Goal: Task Accomplishment & Management: Use online tool/utility

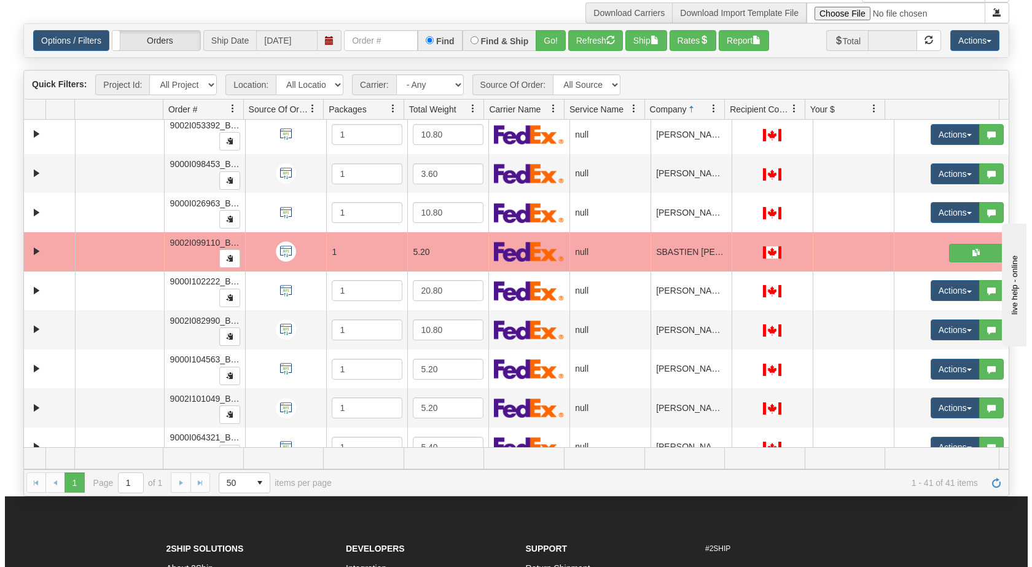
scroll to position [1256, 0]
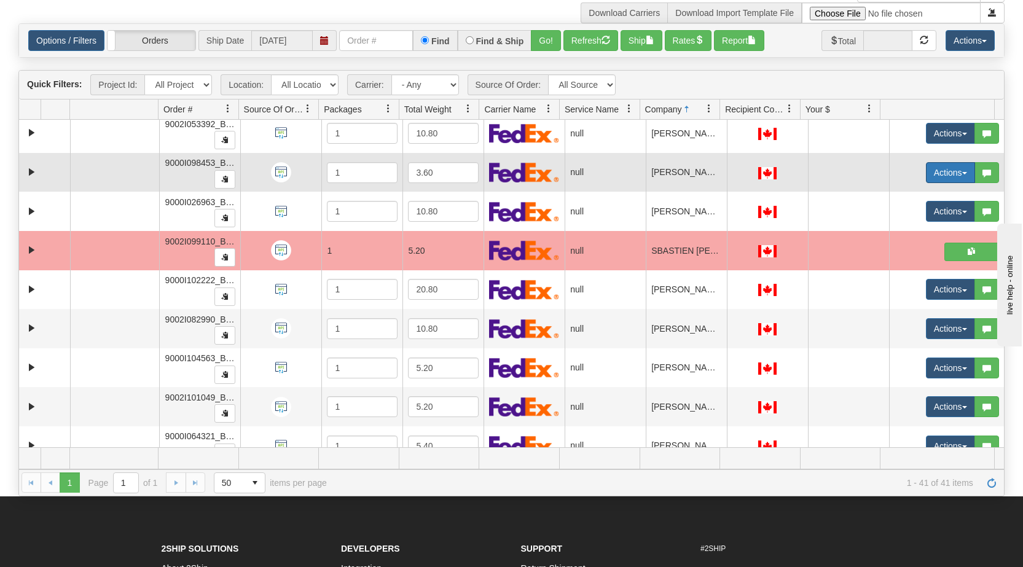
click at [539, 174] on span "button" at bounding box center [964, 173] width 5 height 2
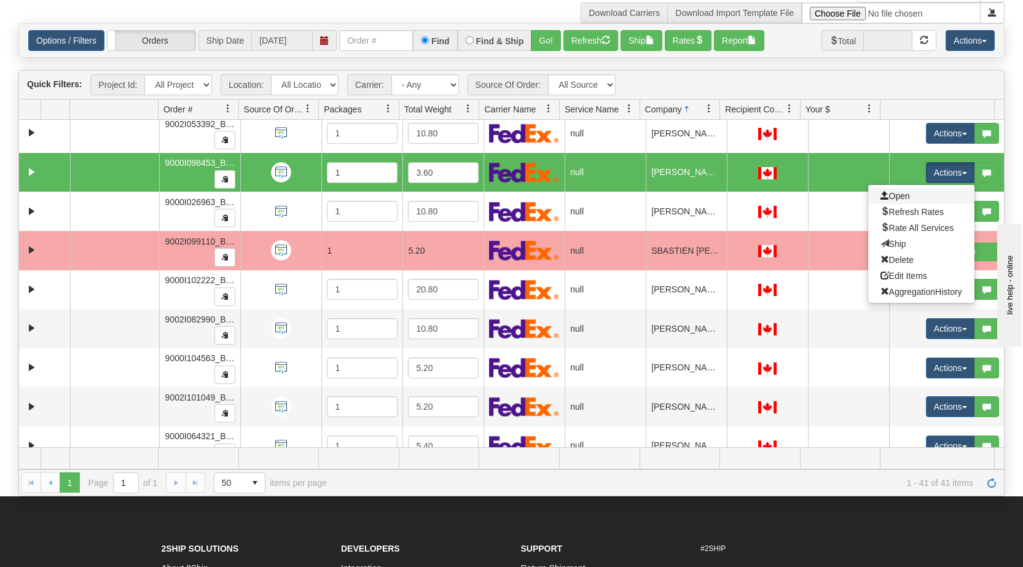
click at [539, 196] on link "Open" at bounding box center [921, 196] width 106 height 16
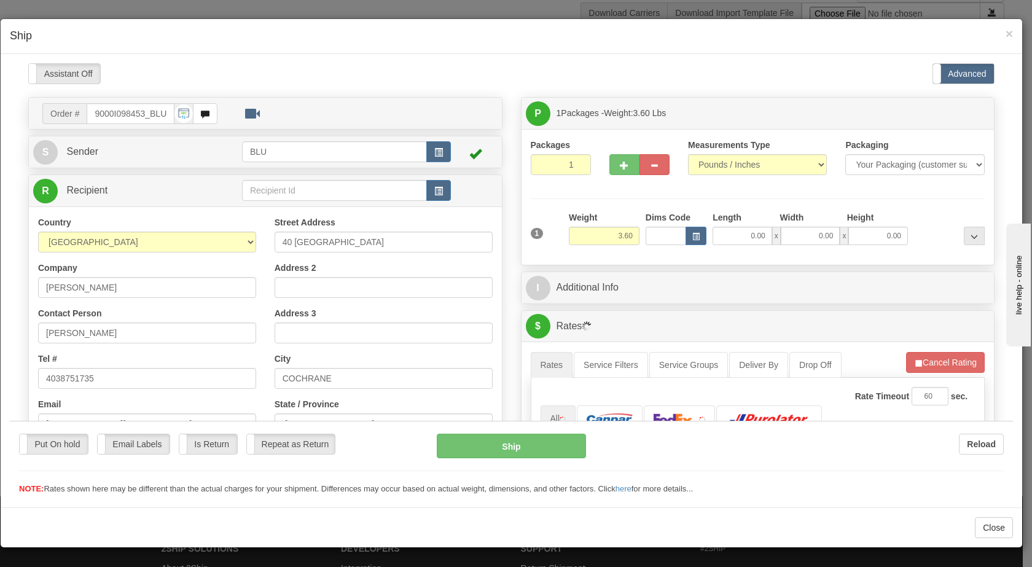
scroll to position [0, 0]
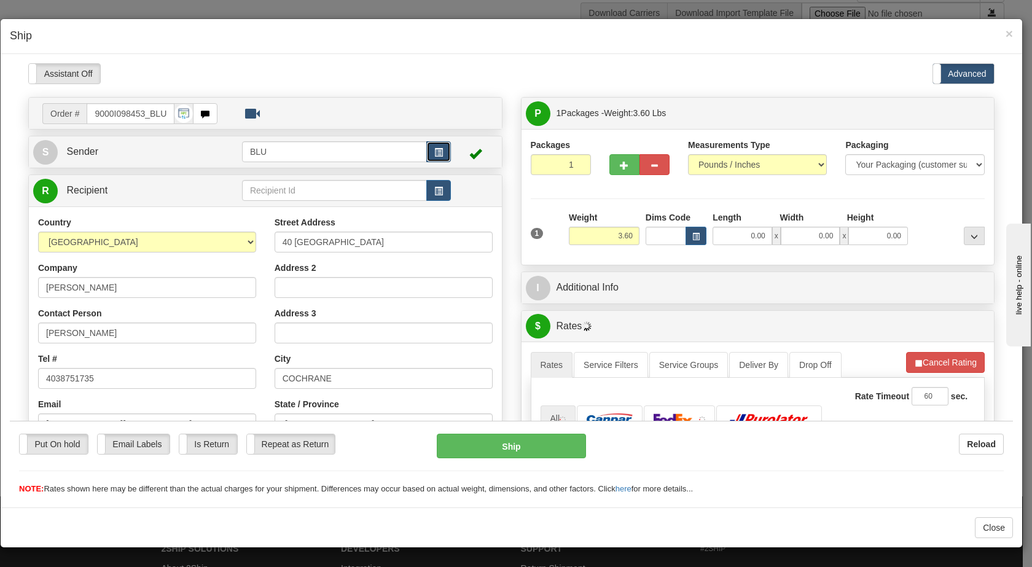
click at [439, 149] on span "button" at bounding box center [438, 152] width 9 height 8
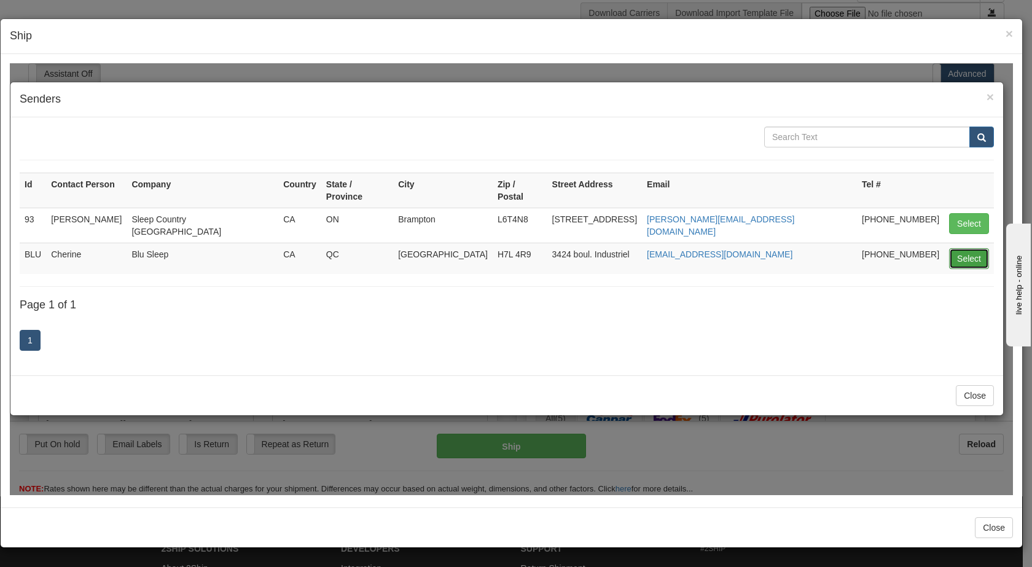
click at [539, 248] on button "Select" at bounding box center [969, 258] width 40 height 21
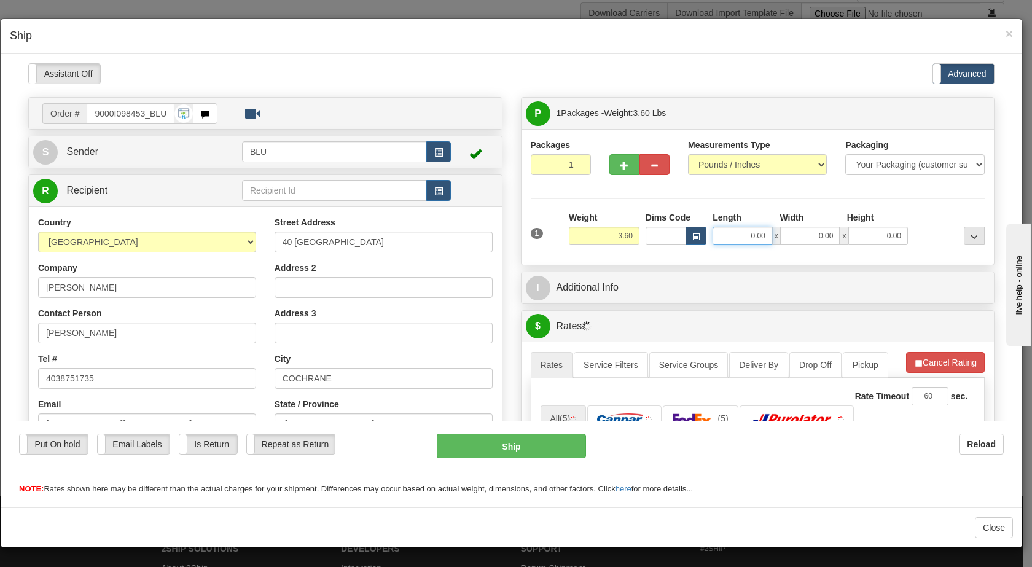
click at [539, 230] on input "0.00" at bounding box center [742, 235] width 60 height 18
type input "1"
type input "8.00"
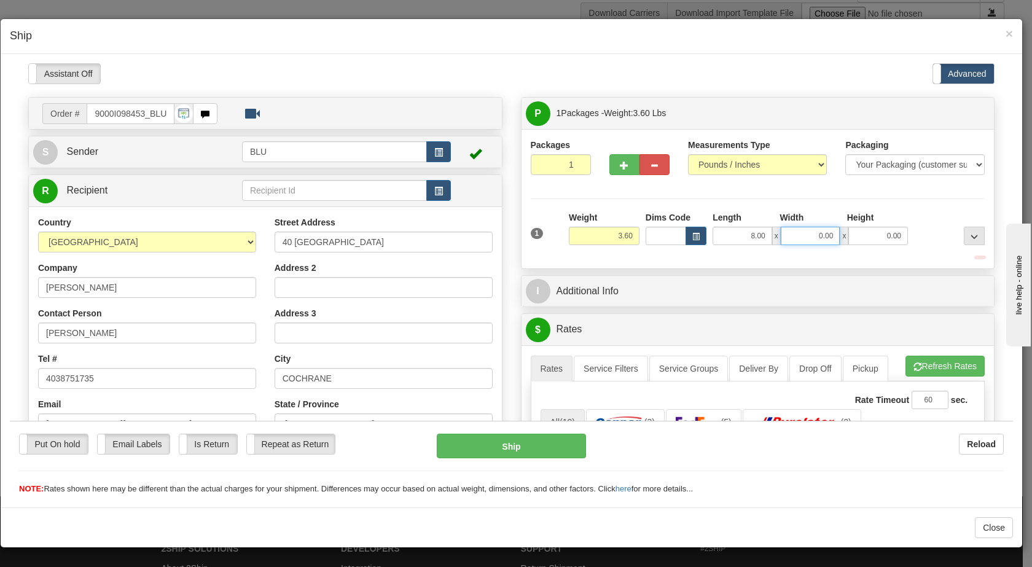
click at [539, 232] on input "0.00" at bounding box center [811, 235] width 60 height 18
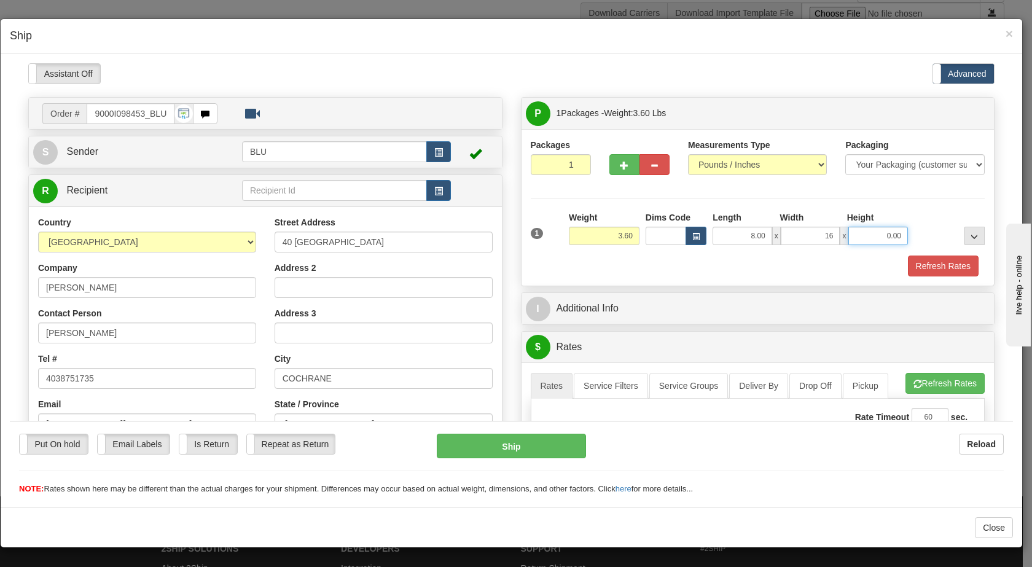
type input "16.00"
click at [539, 235] on input "0.00" at bounding box center [878, 235] width 60 height 18
type input "8"
type input "16.00"
drag, startPoint x: 805, startPoint y: 232, endPoint x: 832, endPoint y: 232, distance: 27.0
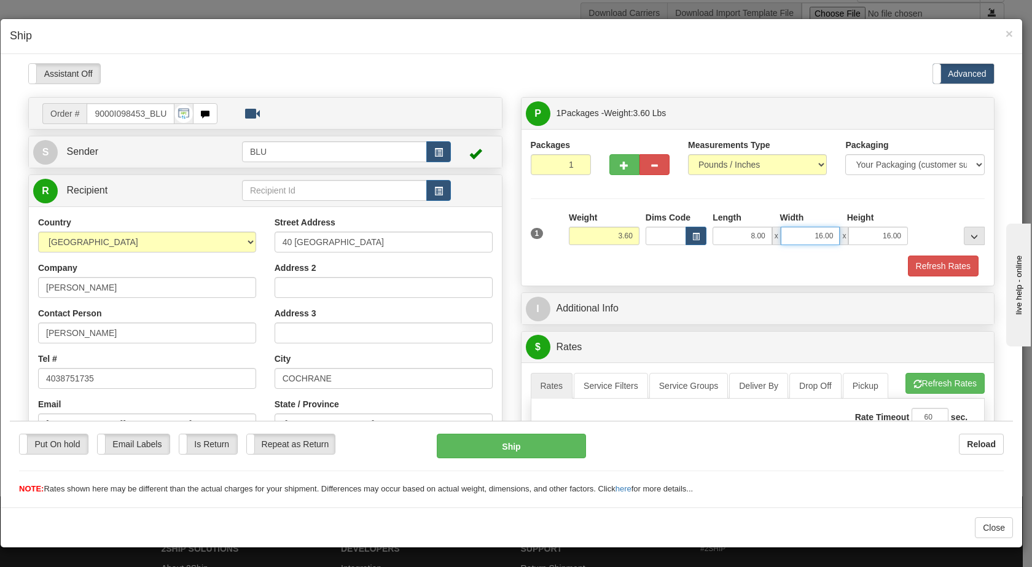
click at [539, 232] on div "8.00 x 16.00 x 16.00" at bounding box center [809, 235] width 195 height 18
type input "8.00"
click at [539, 258] on div "Refresh Rates" at bounding box center [758, 265] width 461 height 21
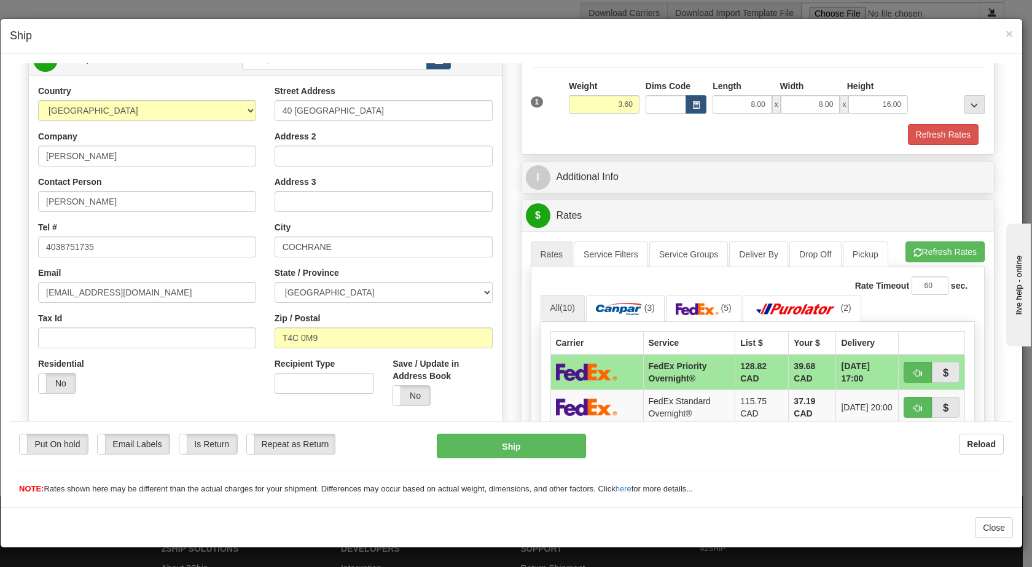
scroll to position [133, 0]
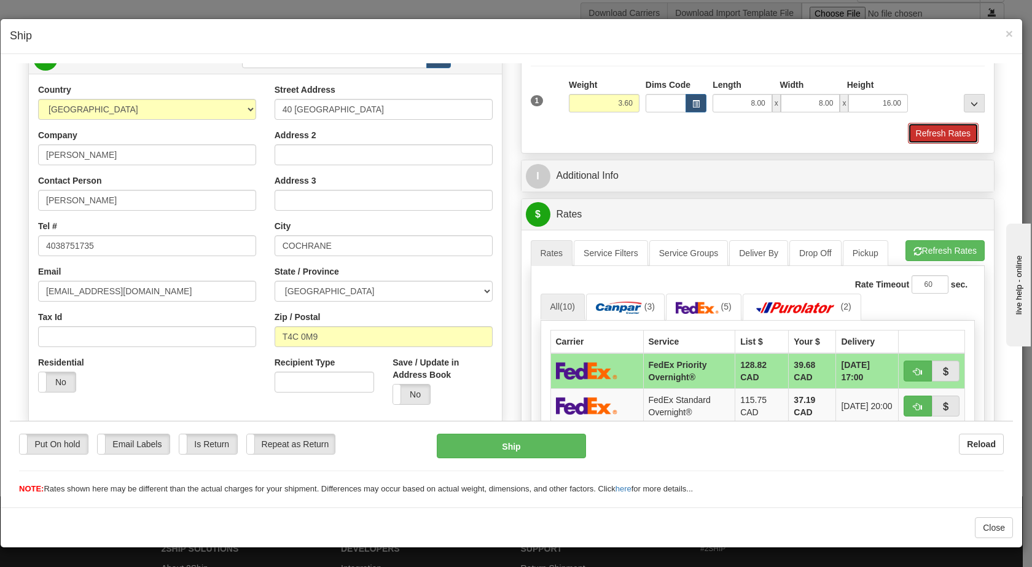
click at [539, 130] on button "Refresh Rates" at bounding box center [943, 132] width 71 height 21
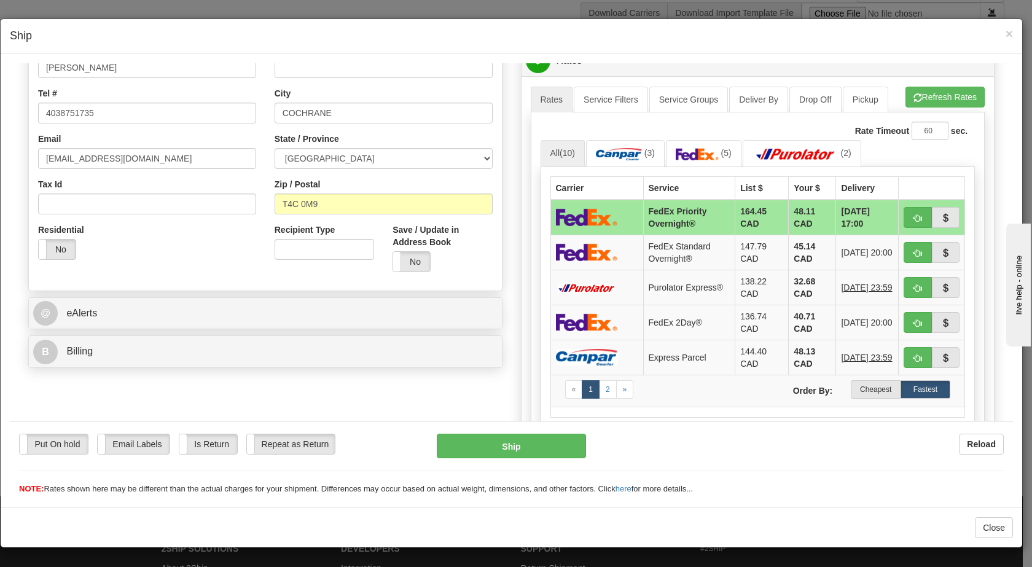
scroll to position [268, 0]
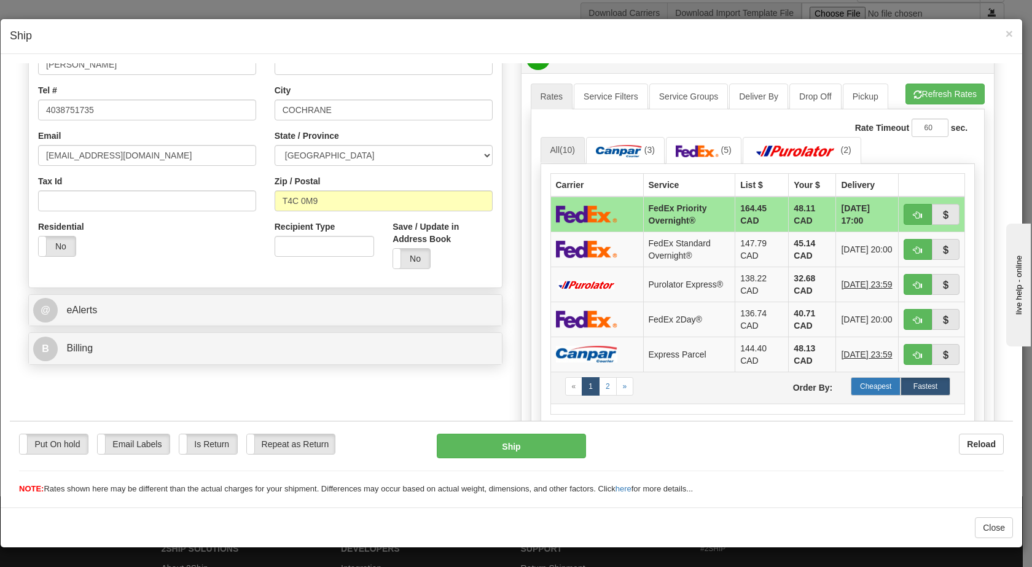
click at [539, 387] on label "Cheapest" at bounding box center [876, 385] width 50 height 18
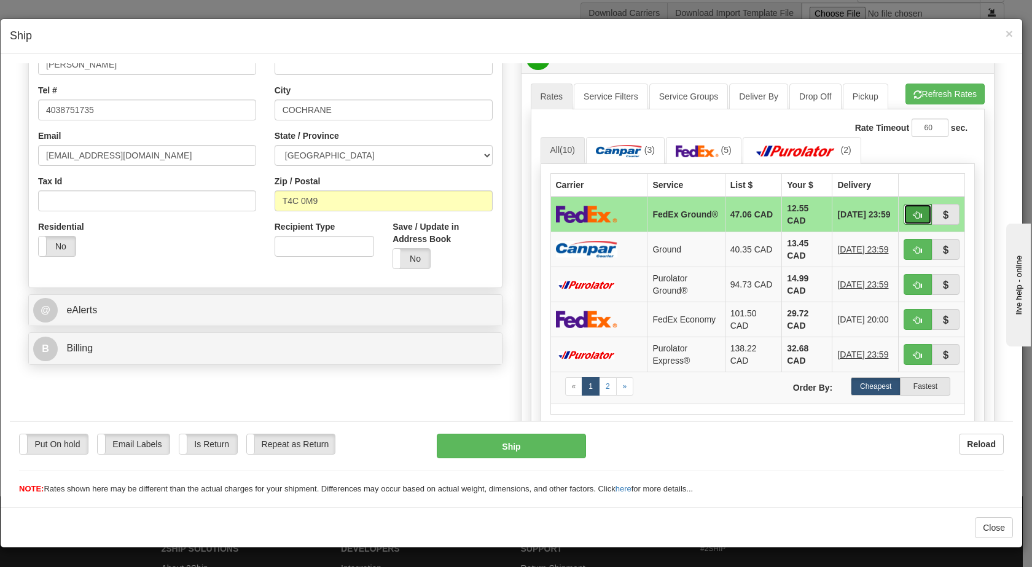
click at [539, 212] on button "button" at bounding box center [917, 213] width 28 height 21
type input "92"
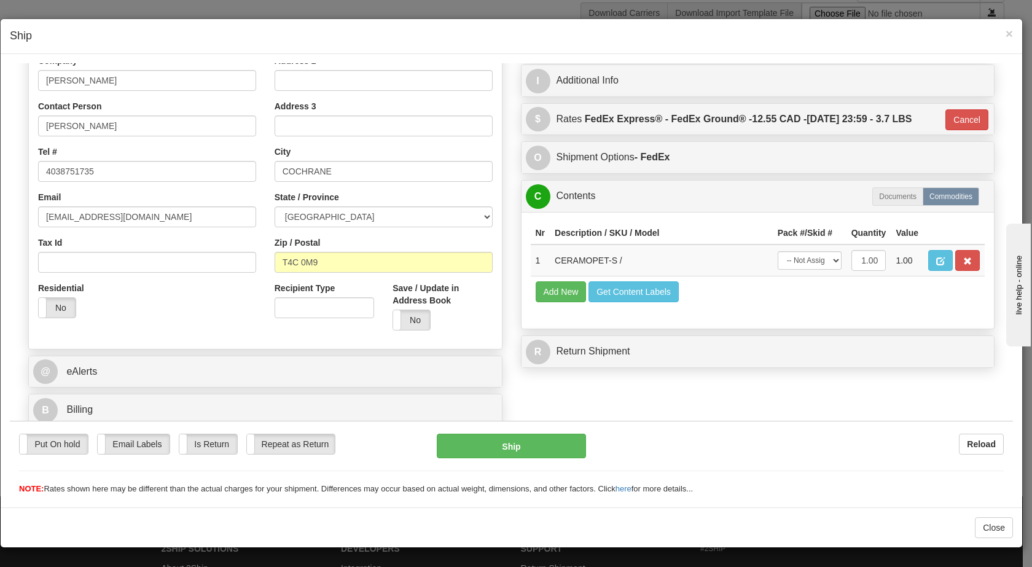
scroll to position [207, 0]
click at [471, 443] on button "Ship" at bounding box center [511, 445] width 149 height 25
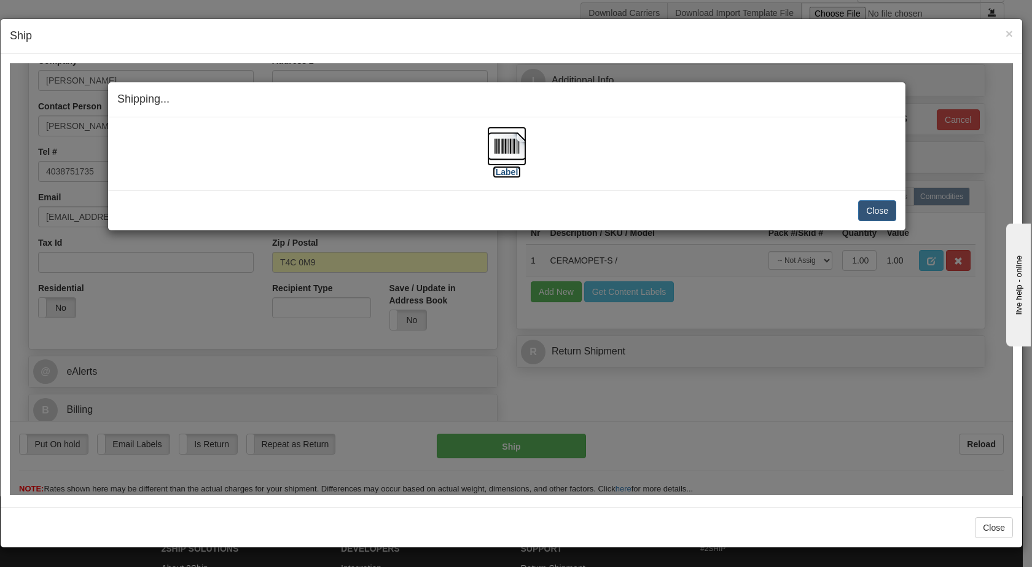
click at [502, 141] on img at bounding box center [506, 145] width 39 height 39
click at [539, 216] on button "Close" at bounding box center [877, 210] width 38 height 21
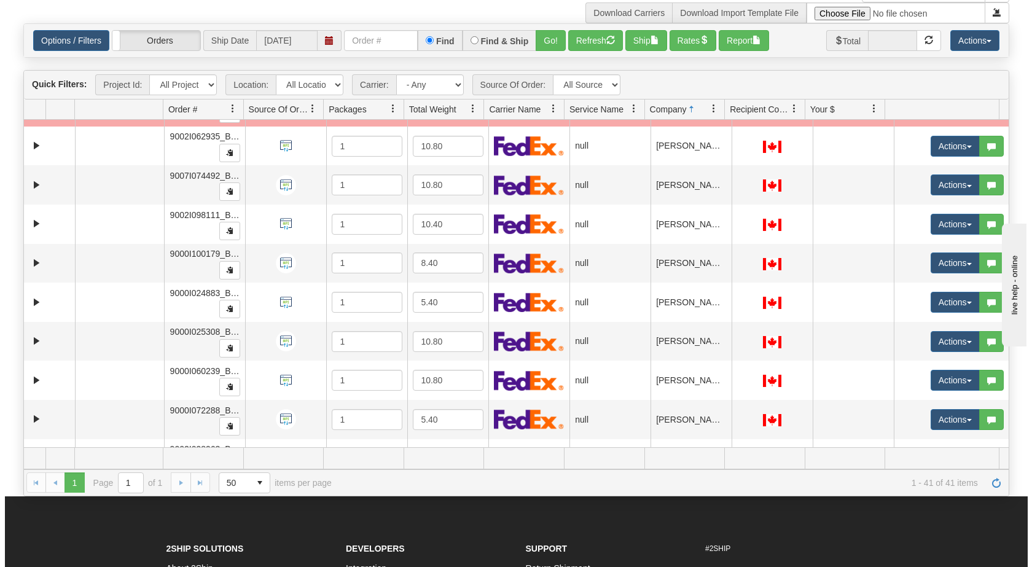
scroll to position [695, 0]
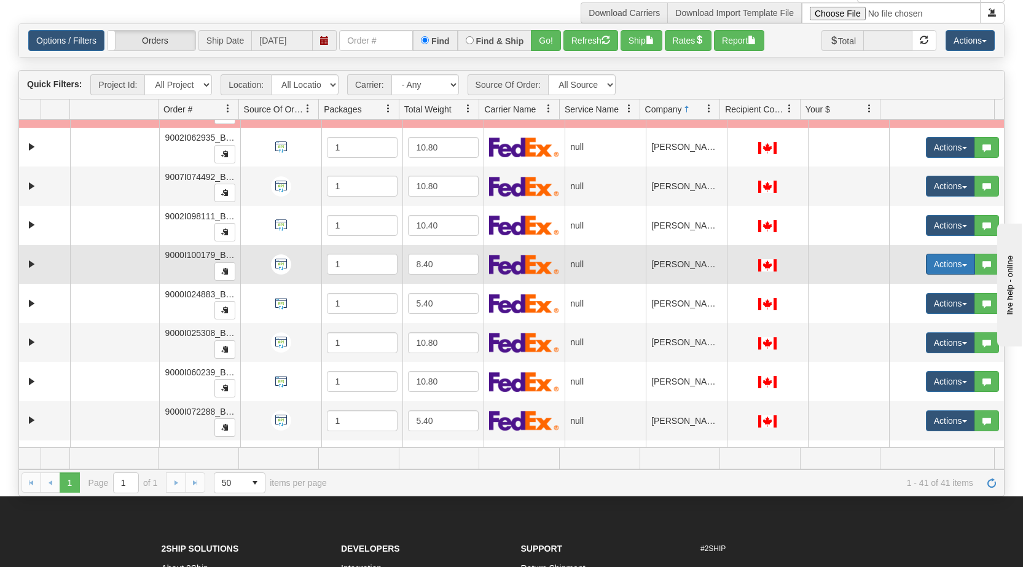
click at [539, 263] on button "Actions" at bounding box center [950, 264] width 49 height 21
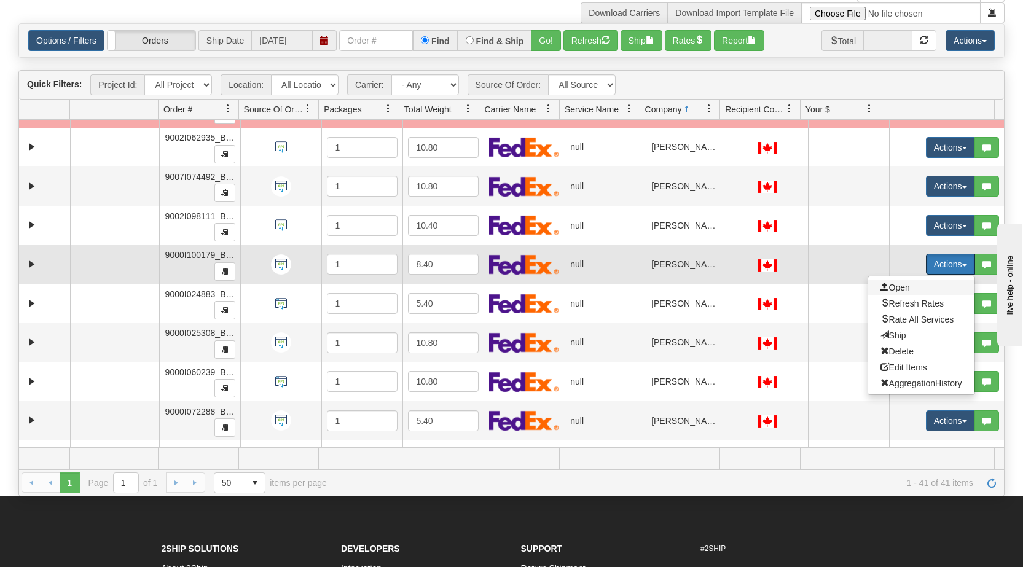
click at [539, 288] on span "Open" at bounding box center [894, 288] width 29 height 10
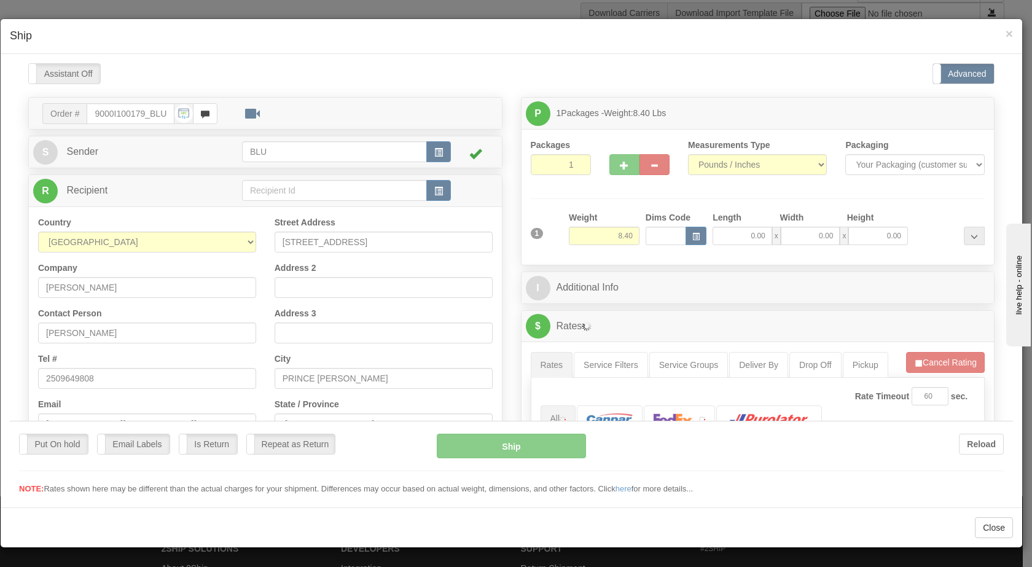
scroll to position [0, 0]
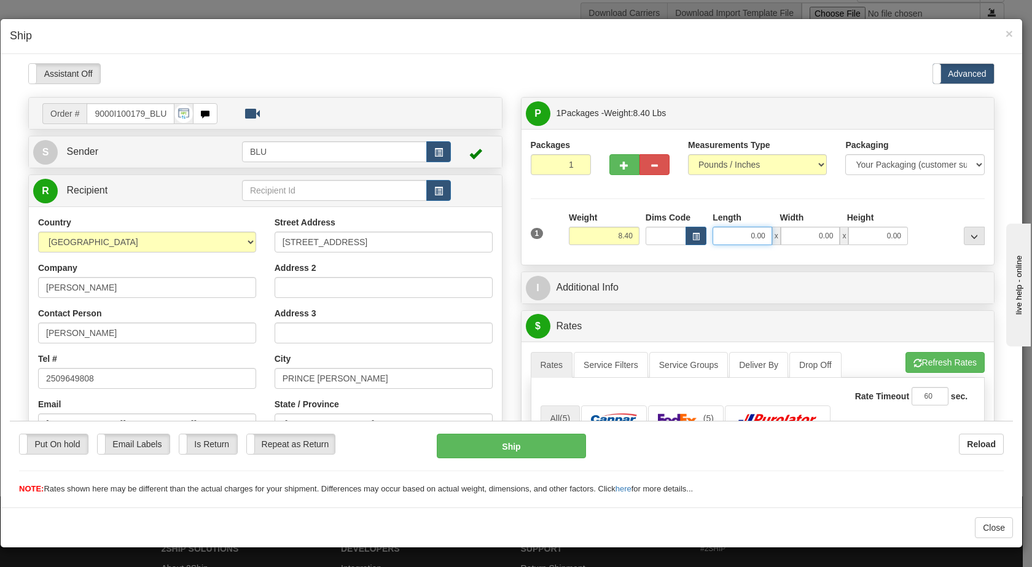
click at [539, 240] on input "0.00" at bounding box center [742, 235] width 60 height 18
type input "16.00"
click at [539, 232] on input "0.00" at bounding box center [811, 235] width 60 height 18
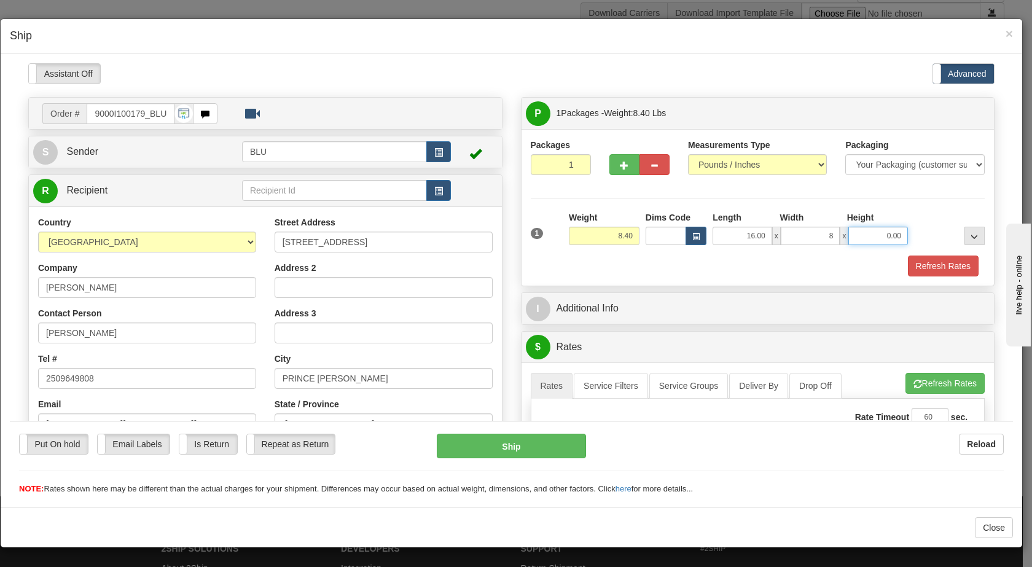
type input "8.00"
click at [539, 233] on input "0.00" at bounding box center [878, 235] width 60 height 18
type input "16.00"
click at [539, 224] on div at bounding box center [949, 228] width 77 height 34
click at [434, 154] on span "button" at bounding box center [438, 152] width 9 height 8
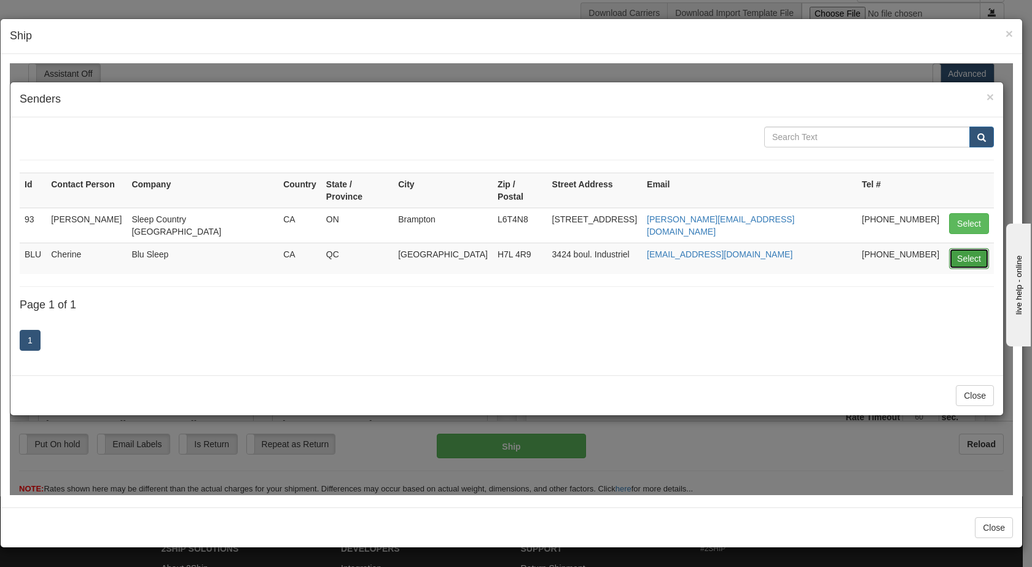
click at [539, 248] on button "Select" at bounding box center [969, 258] width 40 height 21
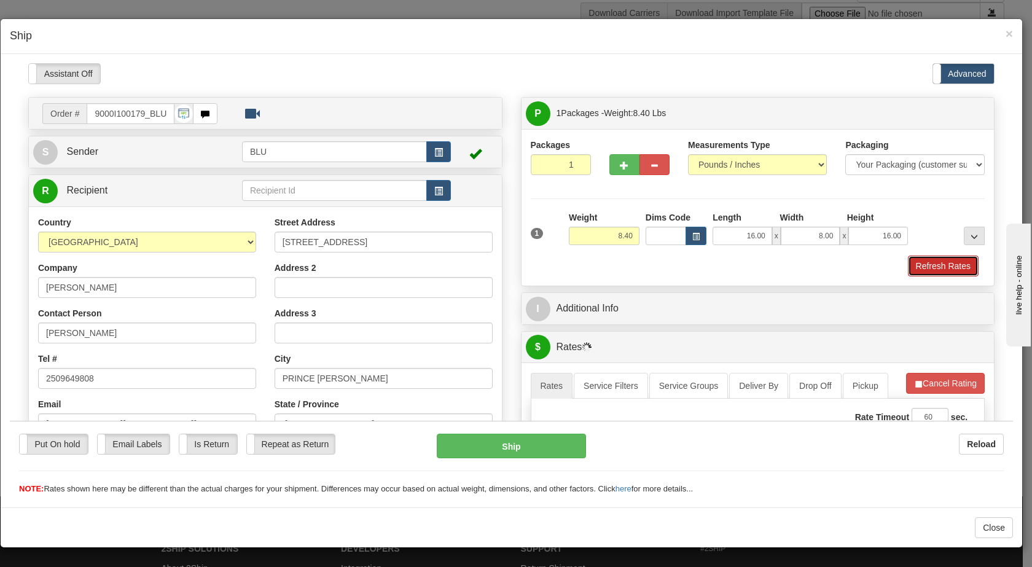
click at [539, 262] on button "Refresh Rates" at bounding box center [943, 265] width 71 height 21
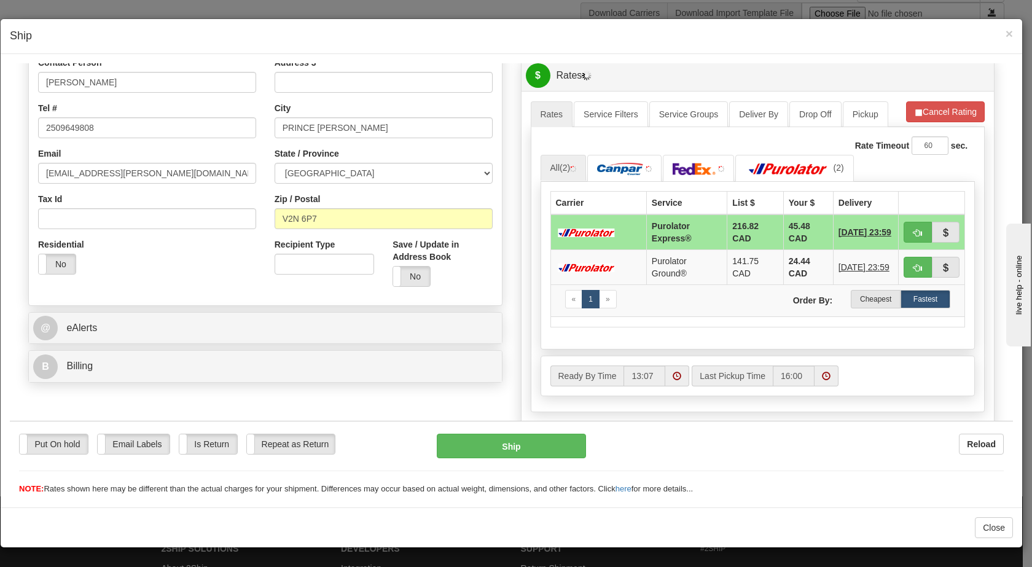
scroll to position [252, 0]
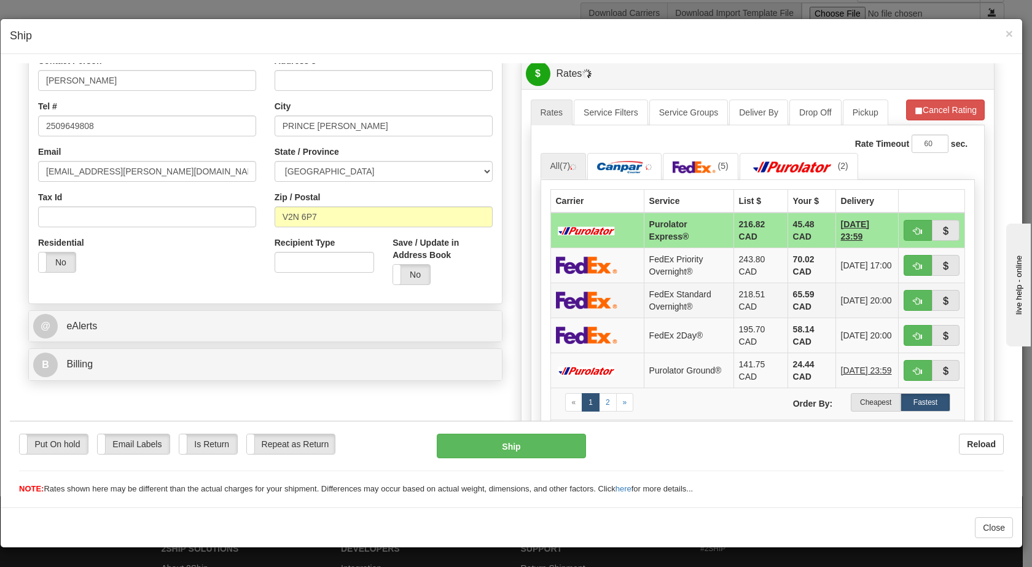
click at [539, 298] on span "[DATE] 20:00" at bounding box center [866, 300] width 51 height 12
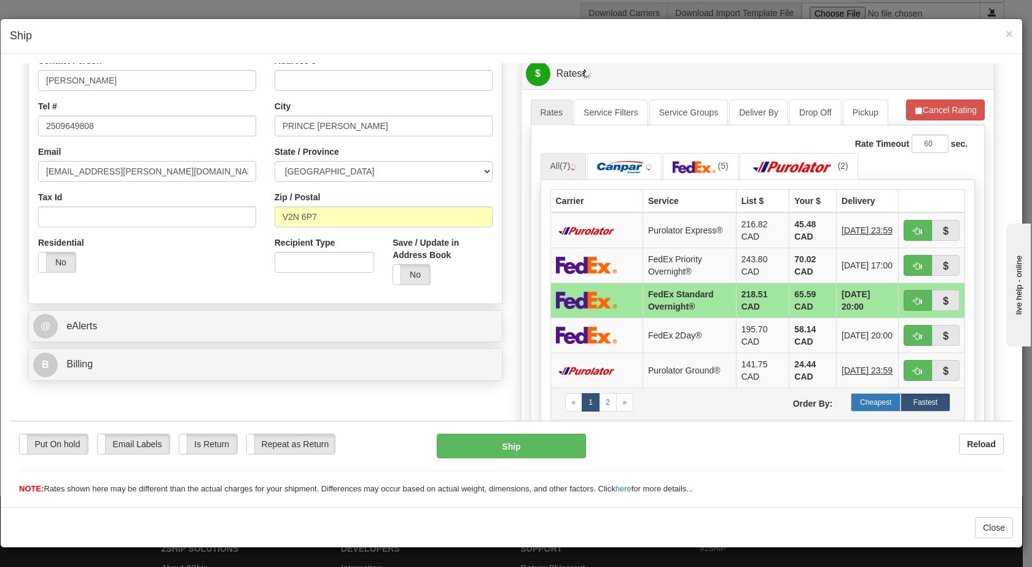
click at [539, 399] on label "Cheapest" at bounding box center [876, 401] width 50 height 18
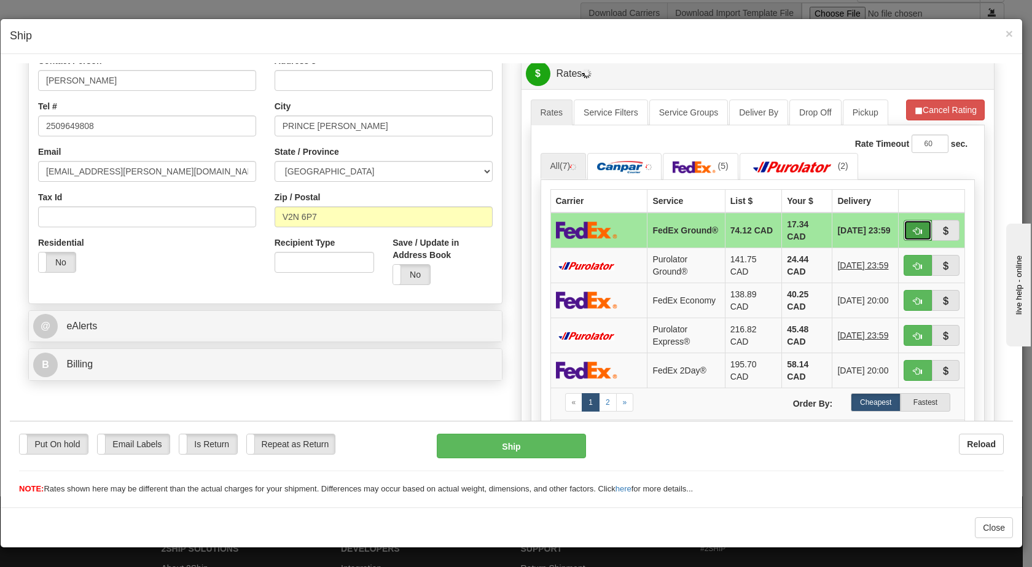
click at [539, 228] on span "button" at bounding box center [917, 231] width 9 height 8
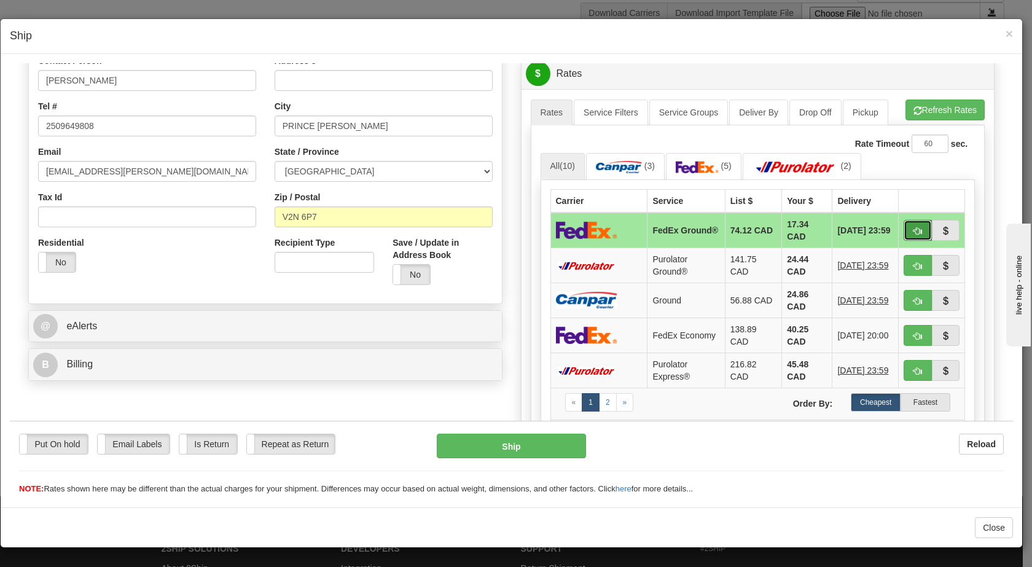
click at [539, 230] on span "button" at bounding box center [917, 231] width 9 height 8
type input "92"
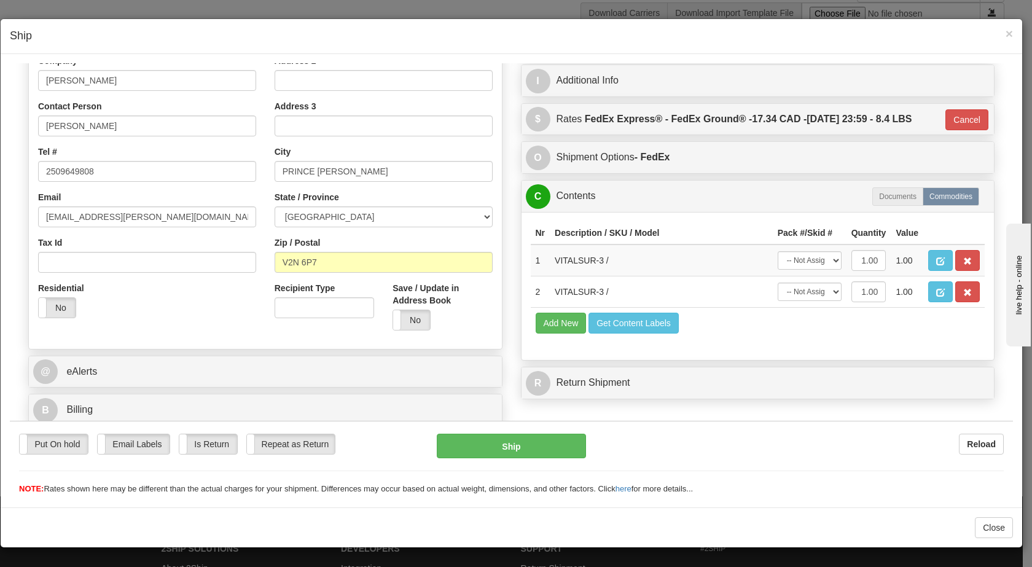
scroll to position [207, 0]
click at [529, 446] on button "Ship" at bounding box center [511, 445] width 149 height 25
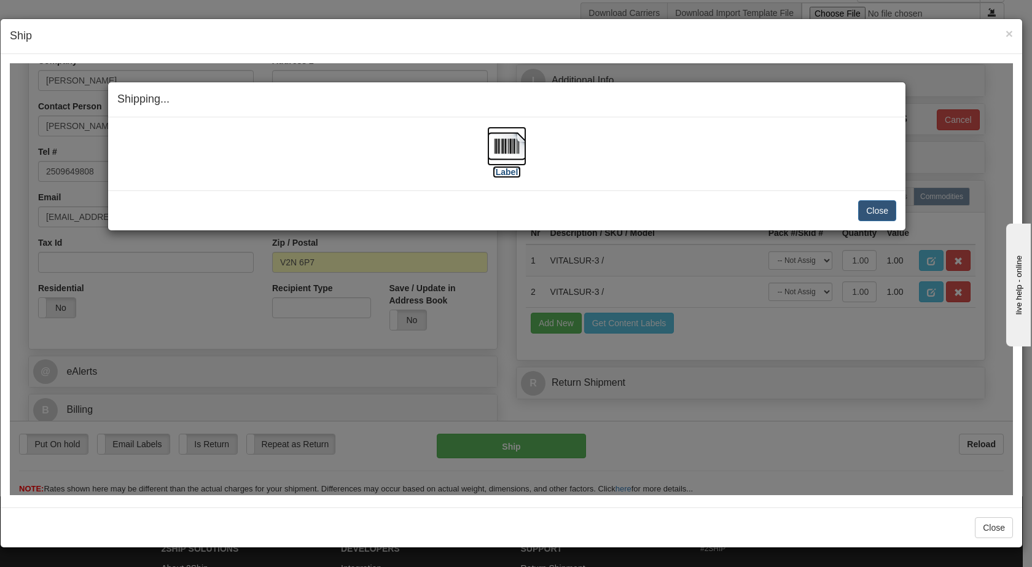
click at [504, 152] on img at bounding box center [506, 145] width 39 height 39
click at [539, 210] on button "Close" at bounding box center [877, 210] width 38 height 21
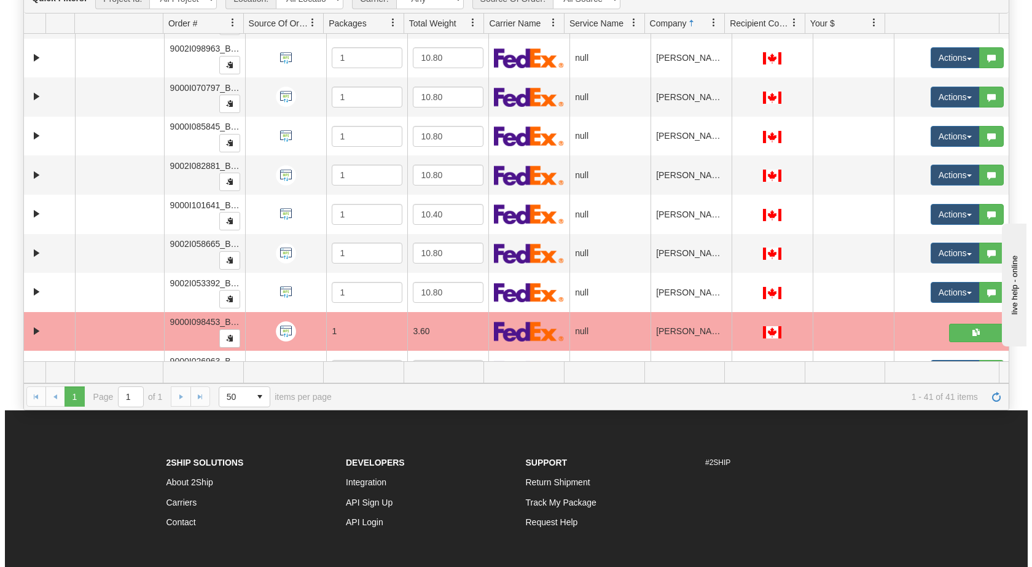
scroll to position [1012, 0]
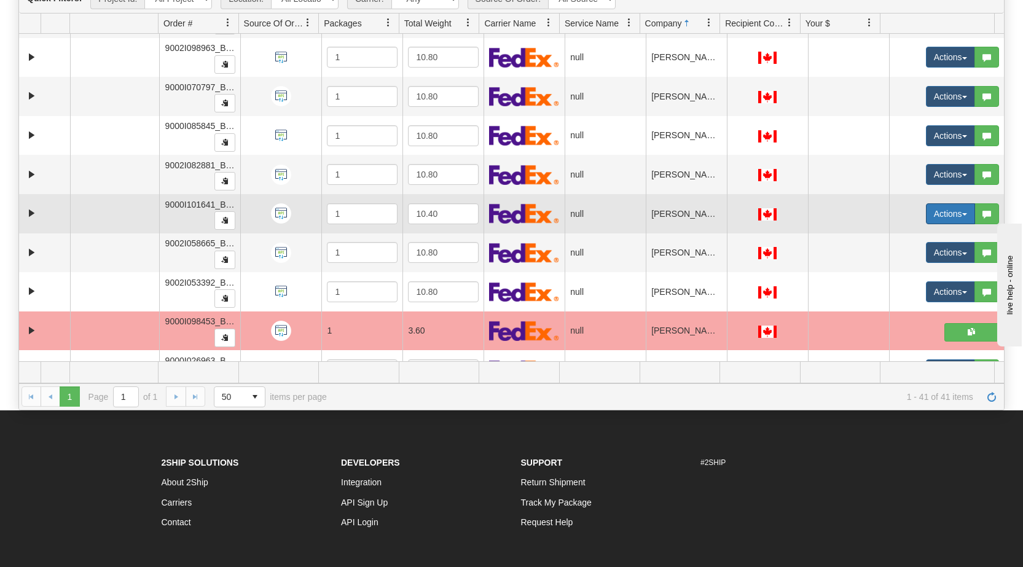
click at [539, 213] on span "button" at bounding box center [964, 214] width 5 height 2
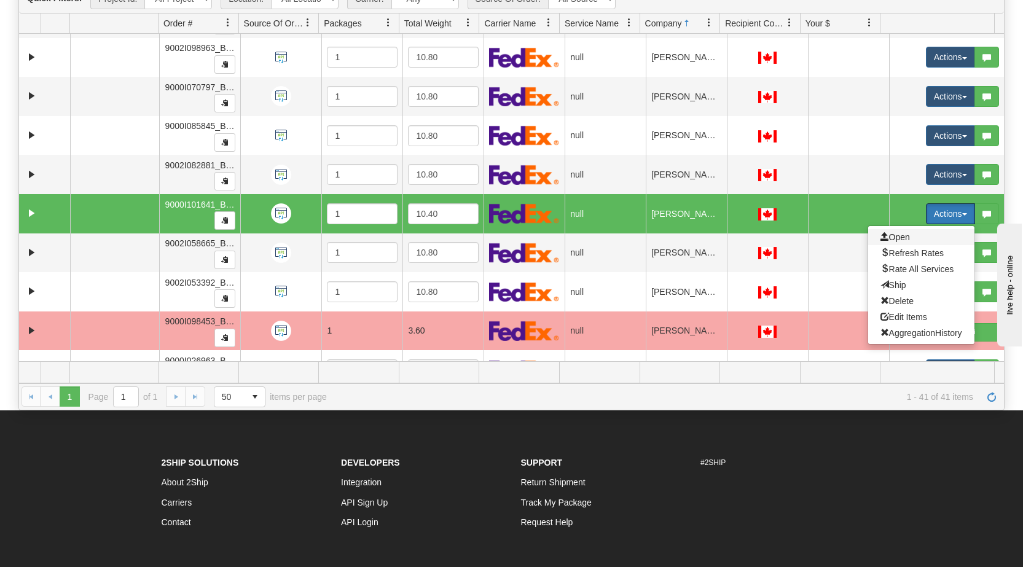
click at [539, 236] on span "Open" at bounding box center [894, 237] width 29 height 10
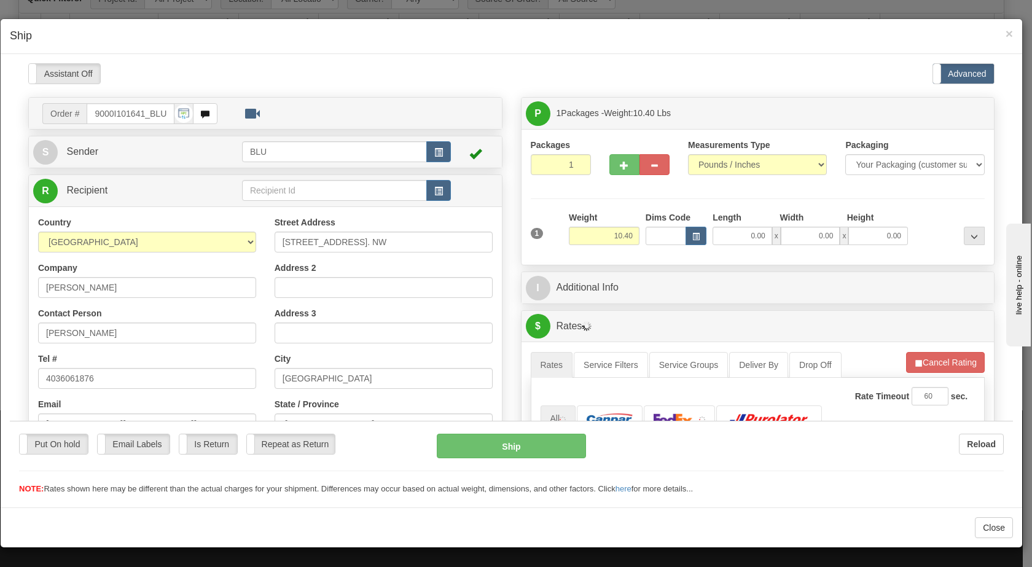
scroll to position [0, 0]
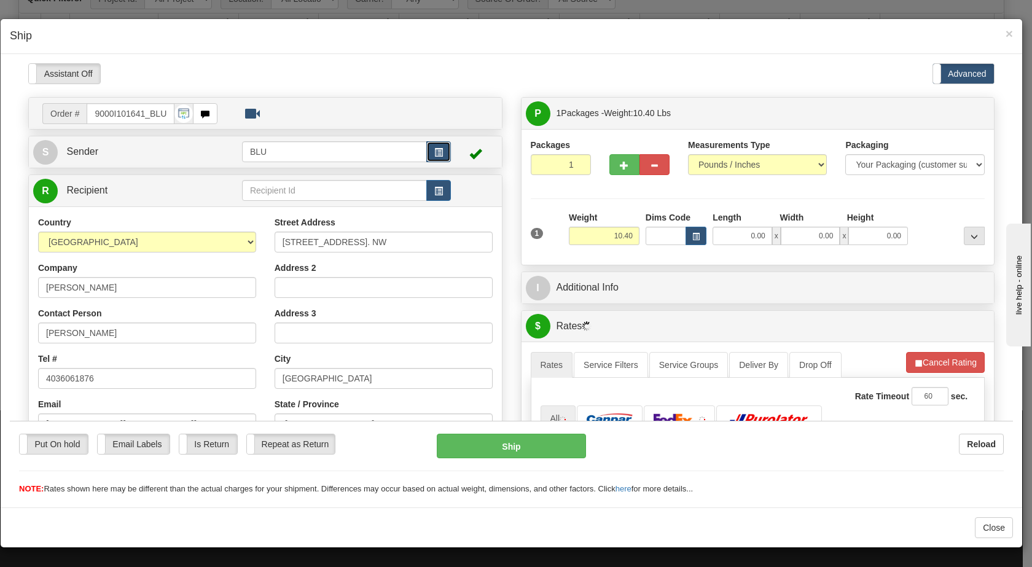
click at [434, 149] on span "button" at bounding box center [438, 152] width 9 height 8
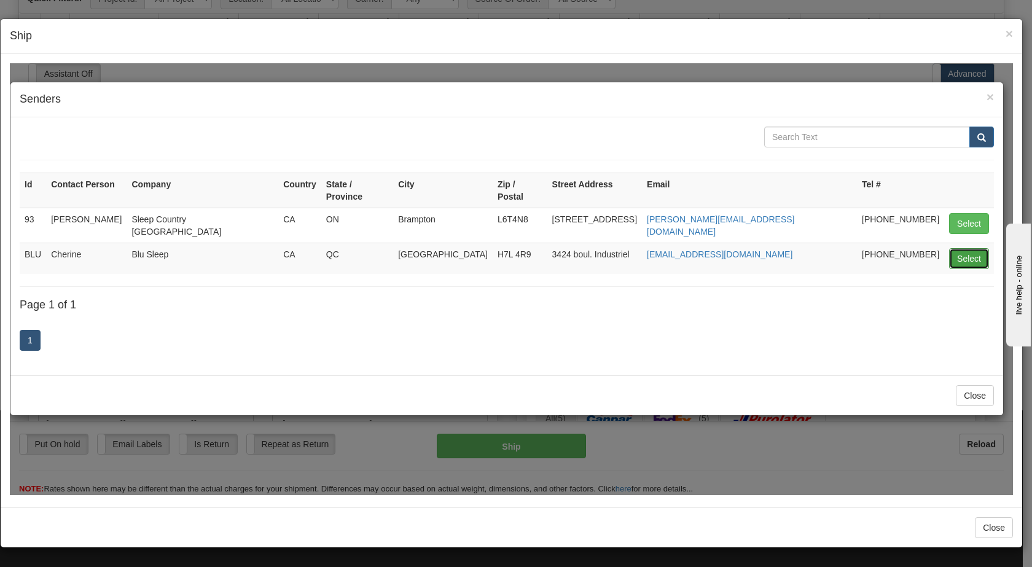
click at [539, 248] on button "Select" at bounding box center [969, 258] width 40 height 21
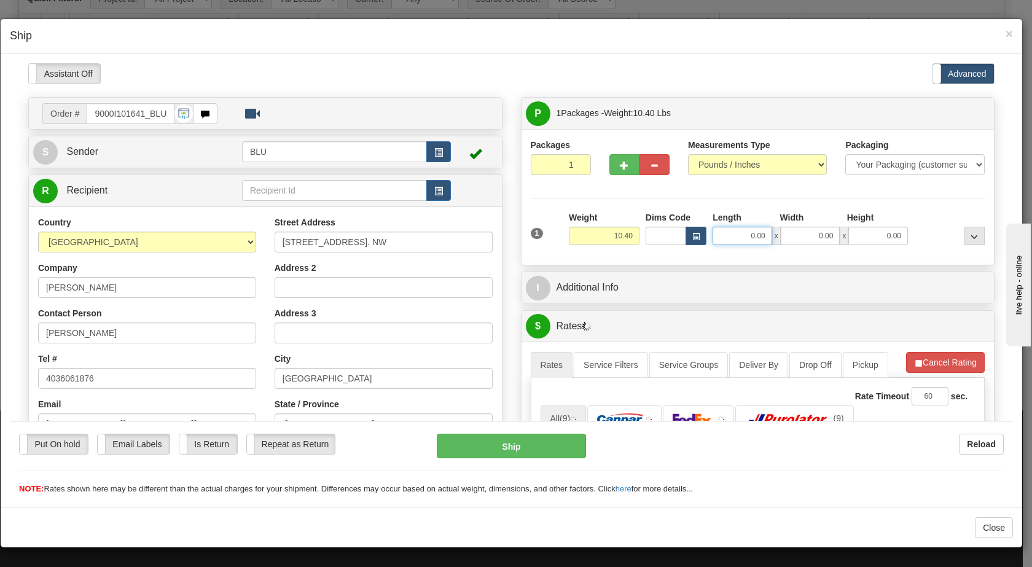
click at [539, 232] on input "0.00" at bounding box center [742, 235] width 60 height 18
type input "8.00"
click at [539, 238] on input "0.00" at bounding box center [811, 235] width 60 height 18
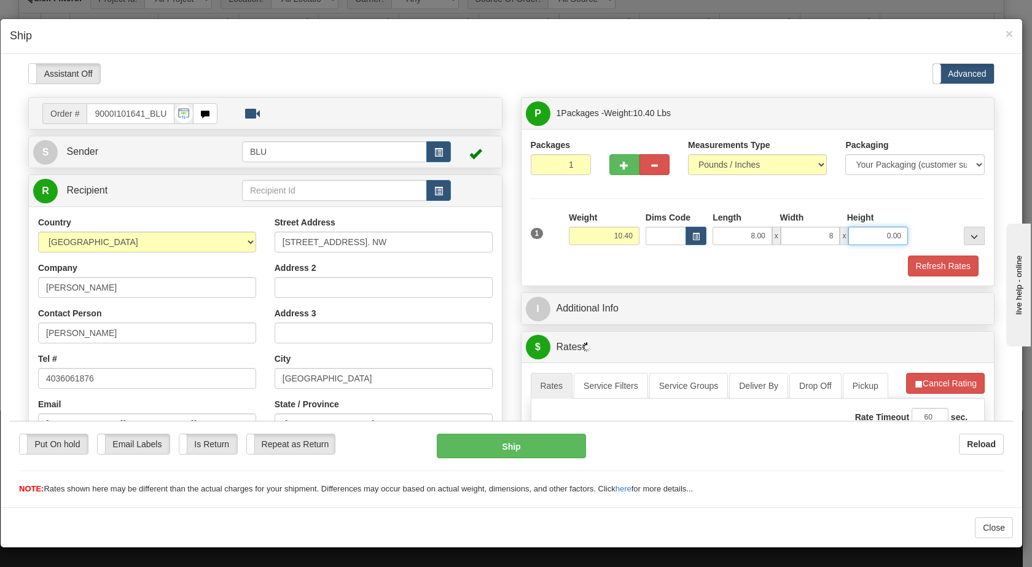
type input "8.00"
click at [539, 232] on input "0.00" at bounding box center [878, 235] width 60 height 18
type input "16.00"
click at [539, 236] on input "8.00" at bounding box center [742, 235] width 60 height 18
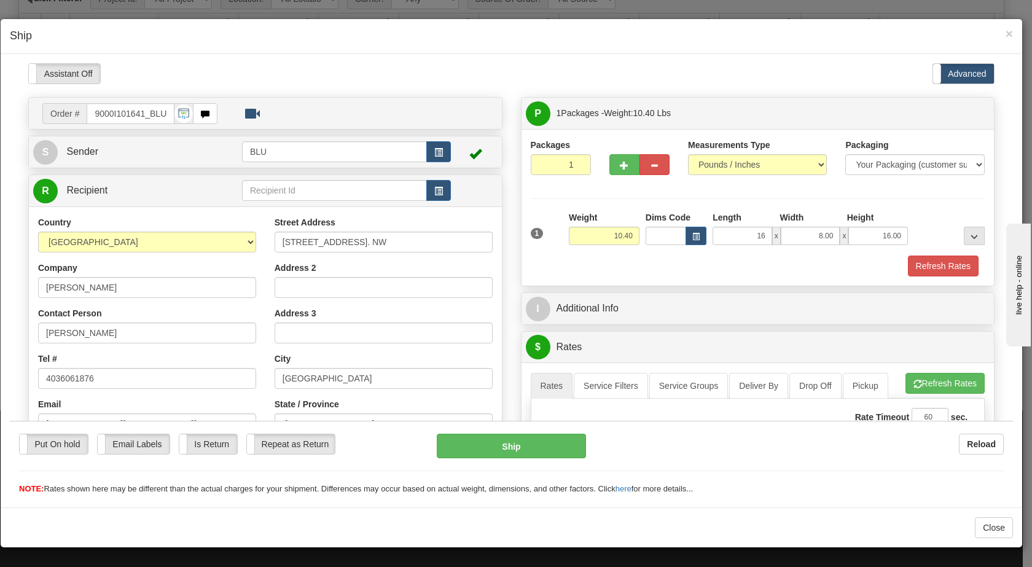
click at [539, 260] on div "Refresh Rates" at bounding box center [758, 265] width 461 height 21
type input "16.00"
click at [539, 265] on button "Refresh Rates" at bounding box center [943, 265] width 71 height 21
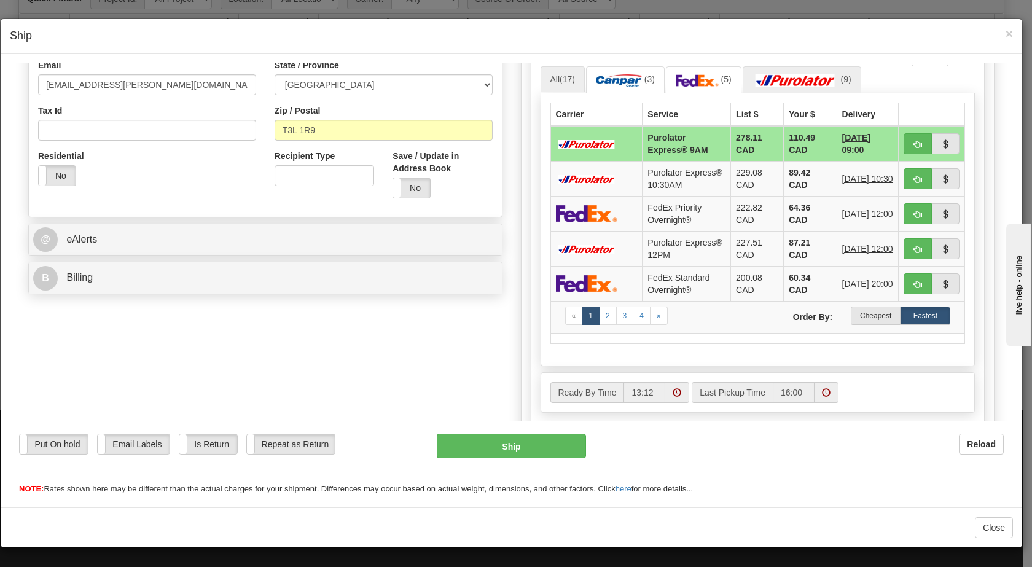
scroll to position [340, 0]
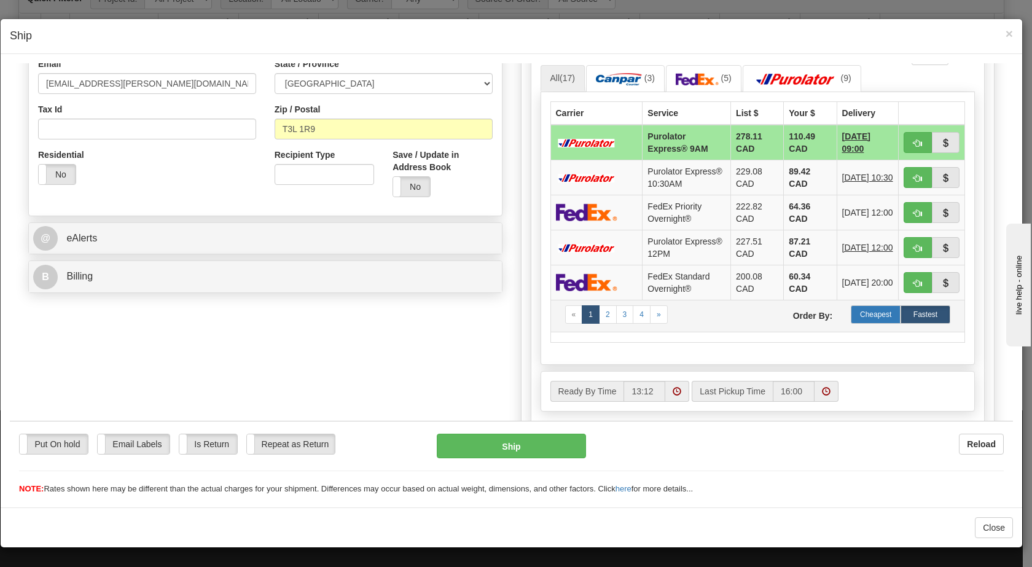
click at [539, 323] on label "Cheapest" at bounding box center [876, 314] width 50 height 18
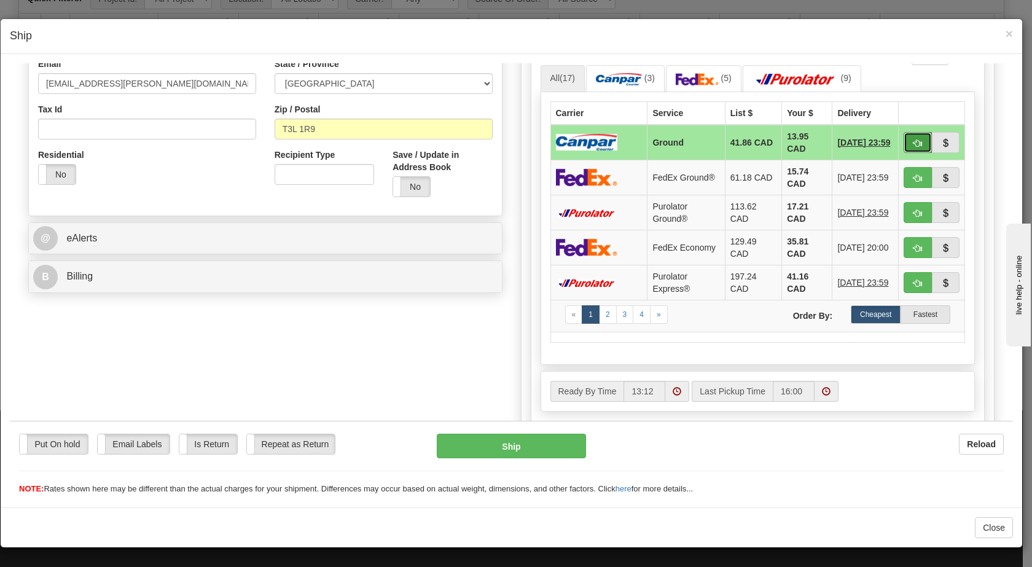
click at [539, 141] on span "button" at bounding box center [917, 143] width 9 height 8
type input "1"
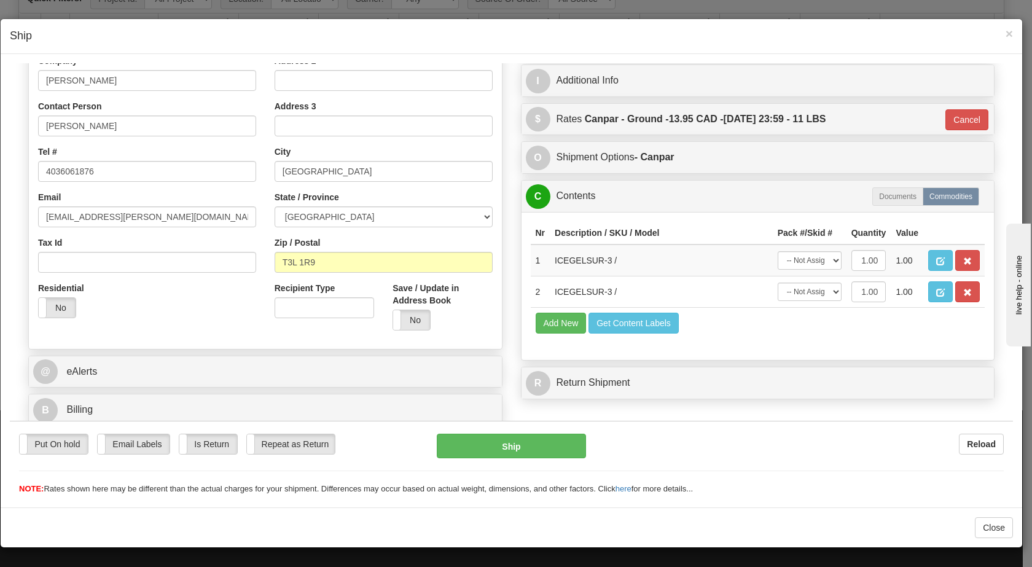
scroll to position [207, 0]
click at [501, 443] on button "Ship" at bounding box center [511, 445] width 149 height 25
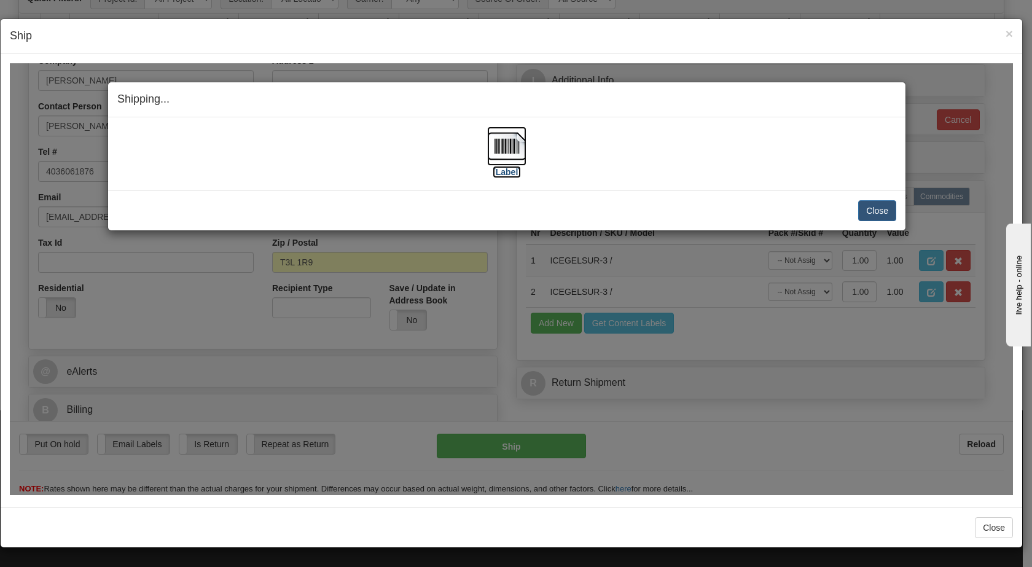
click at [509, 143] on img at bounding box center [506, 145] width 39 height 39
click at [539, 212] on button "Close" at bounding box center [877, 210] width 38 height 21
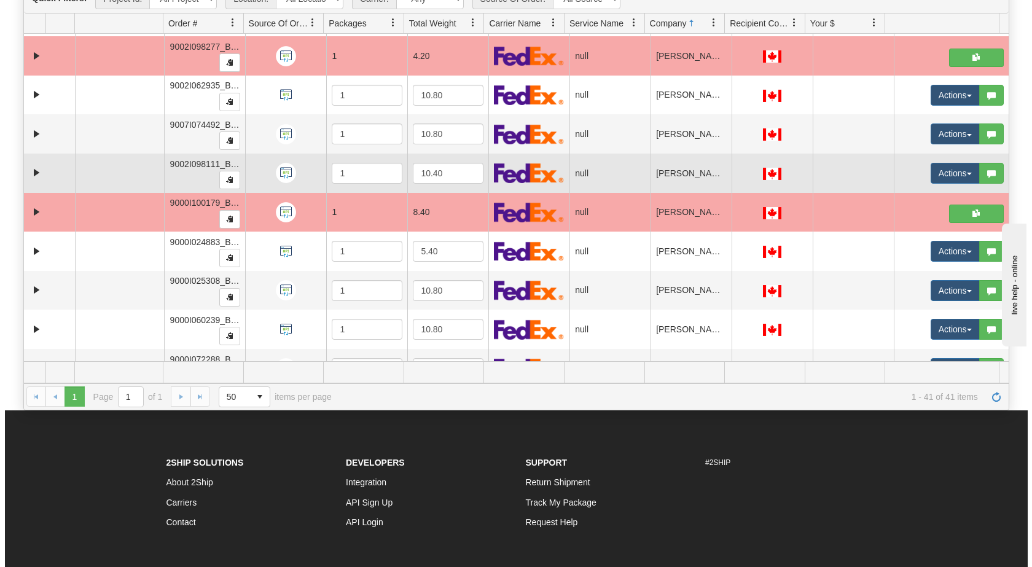
scroll to position [657, 0]
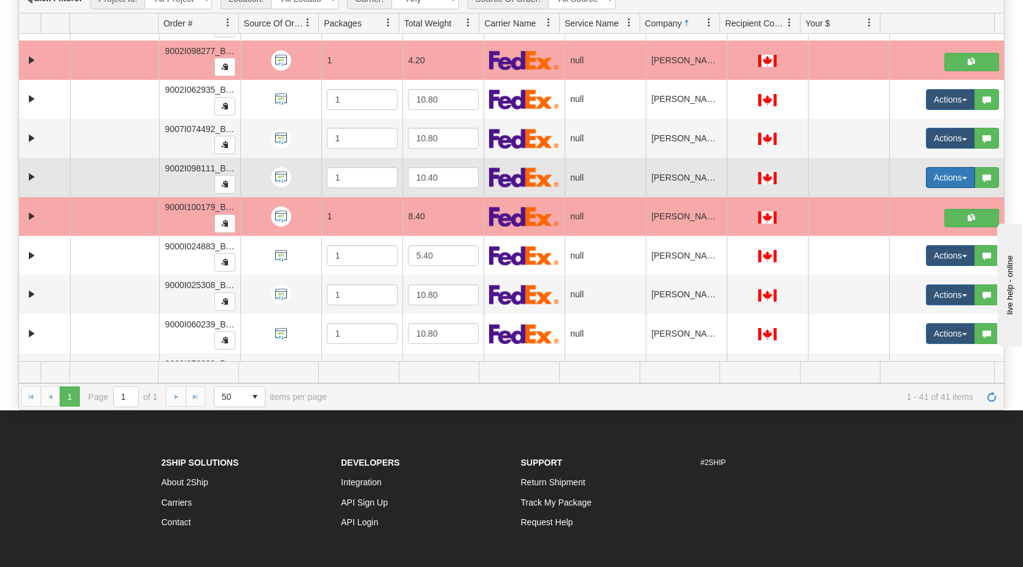
click at [539, 179] on span "button" at bounding box center [964, 178] width 5 height 2
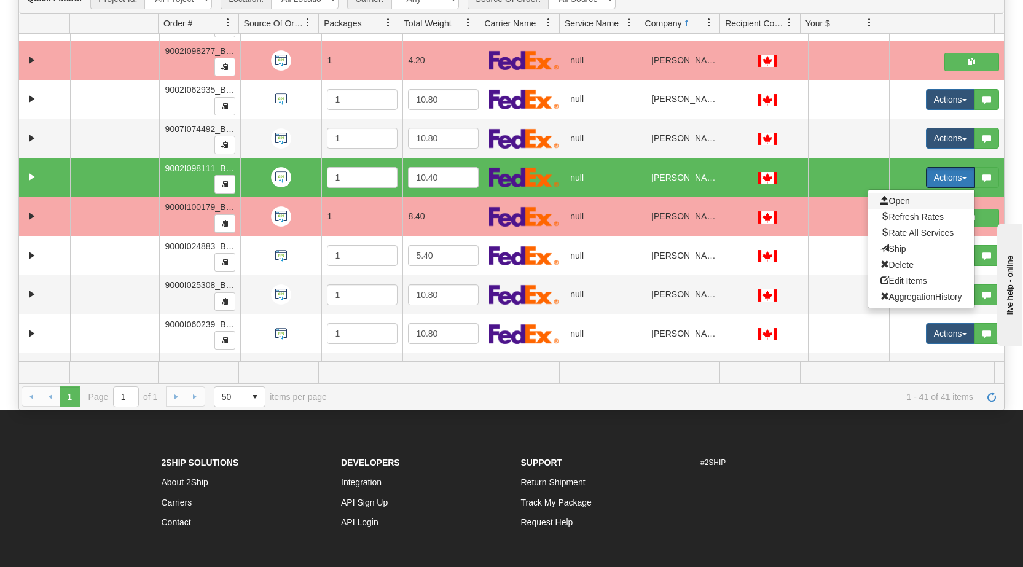
click at [539, 202] on span "Open" at bounding box center [894, 201] width 29 height 10
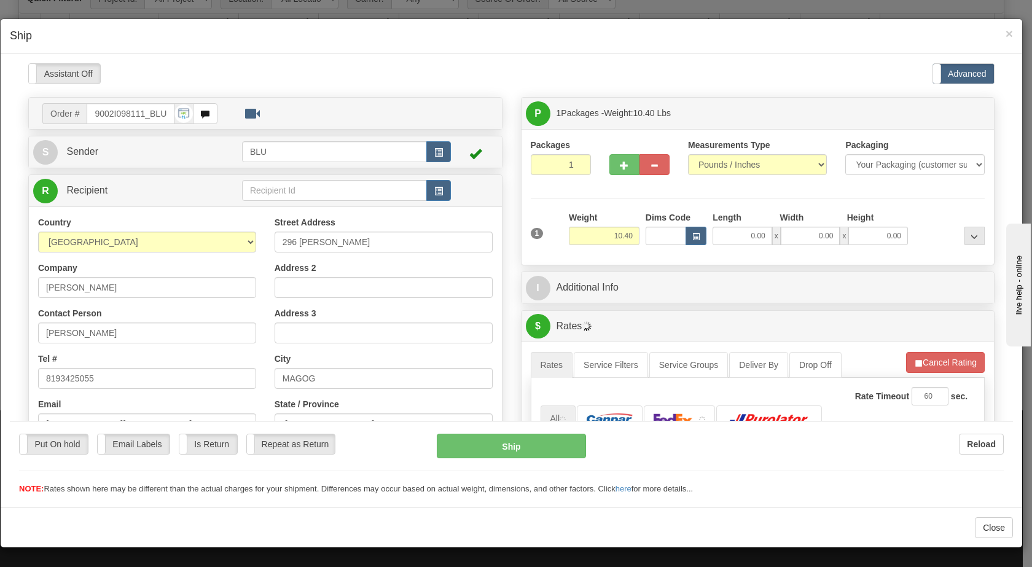
scroll to position [0, 0]
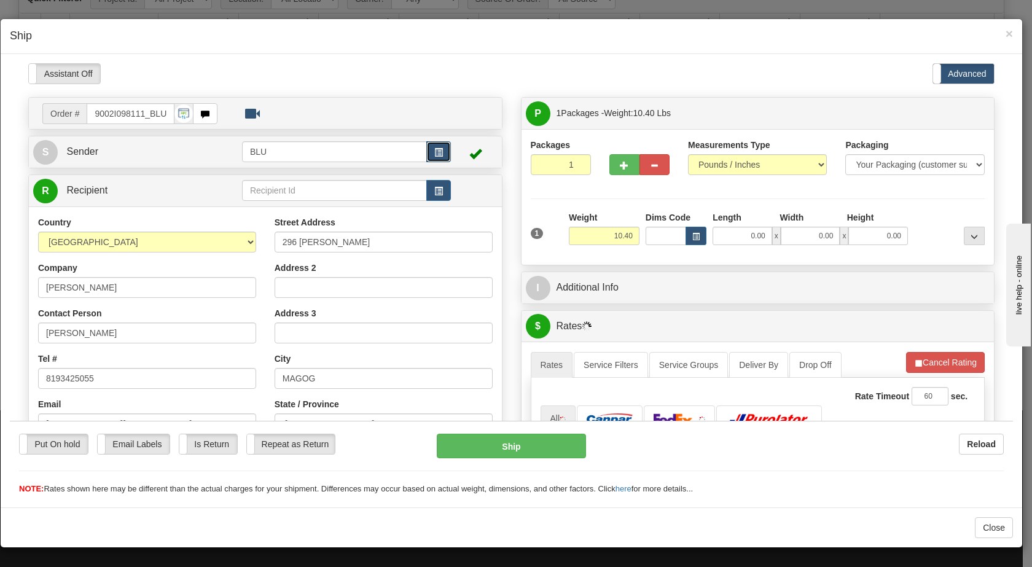
click at [437, 149] on span "button" at bounding box center [438, 152] width 9 height 8
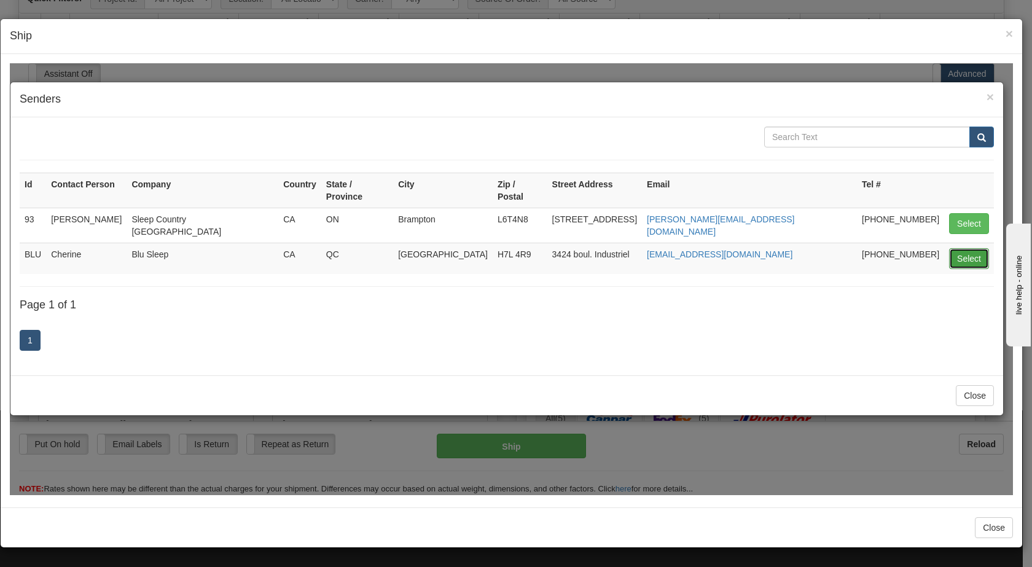
click at [539, 248] on button "Select" at bounding box center [969, 258] width 40 height 21
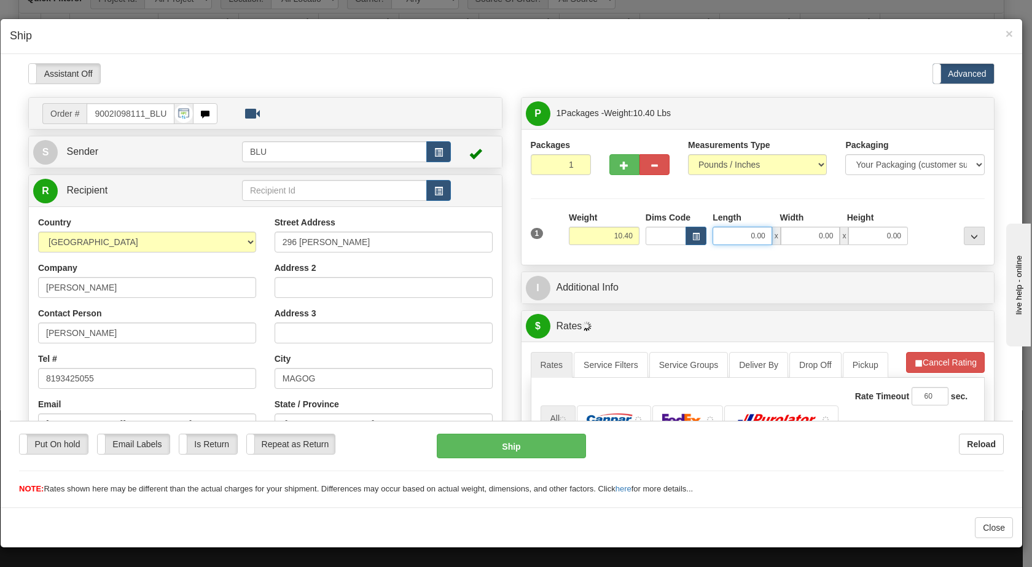
click at [539, 237] on input "0.00" at bounding box center [742, 235] width 60 height 18
type input "16.00"
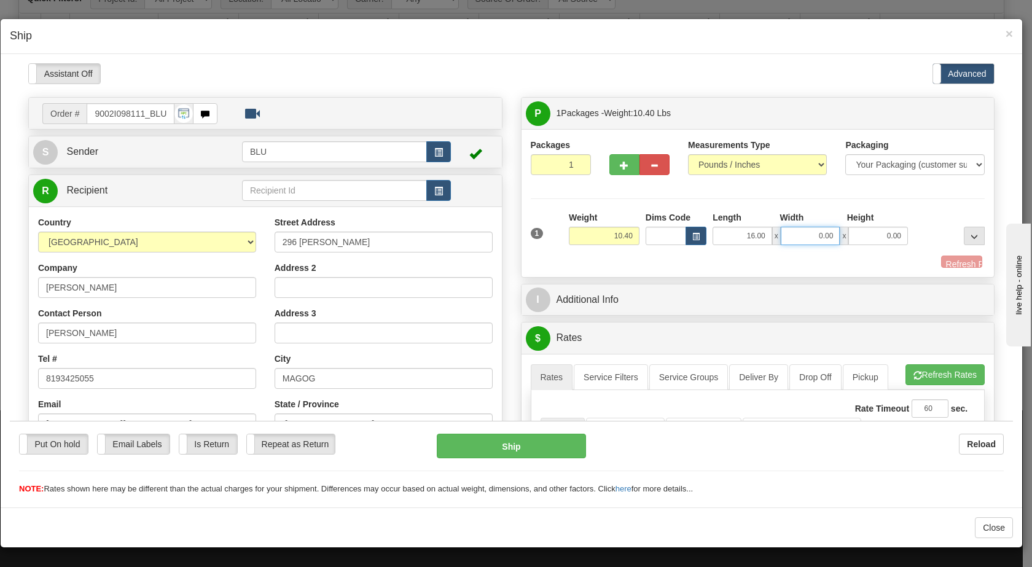
click at [539, 235] on input "0.00" at bounding box center [811, 235] width 60 height 18
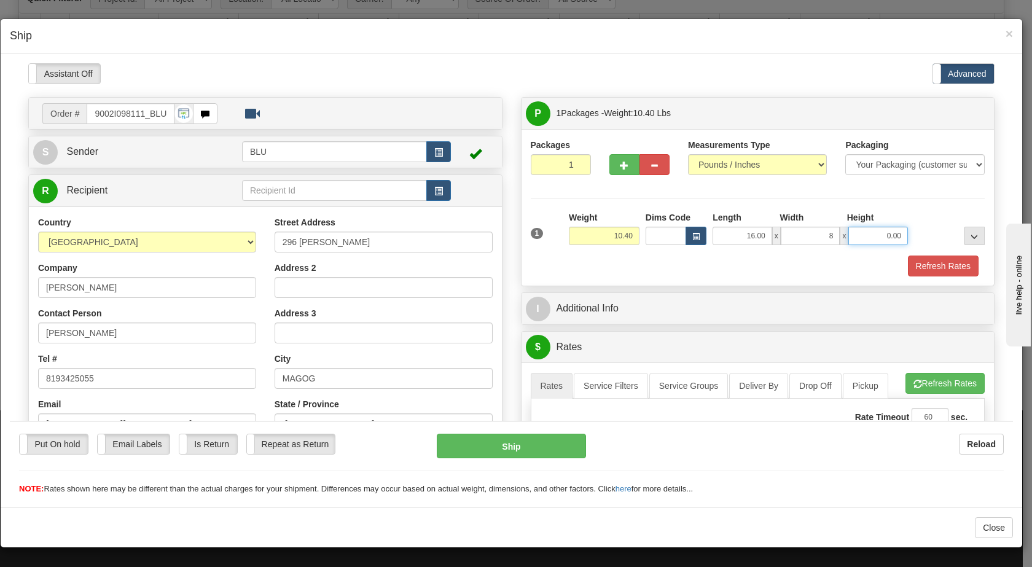
type input "8.00"
click at [539, 234] on input "0.00" at bounding box center [878, 235] width 60 height 18
type input "16.00"
click at [539, 241] on div at bounding box center [949, 228] width 77 height 34
click at [539, 267] on button "Refresh Rates" at bounding box center [943, 265] width 71 height 21
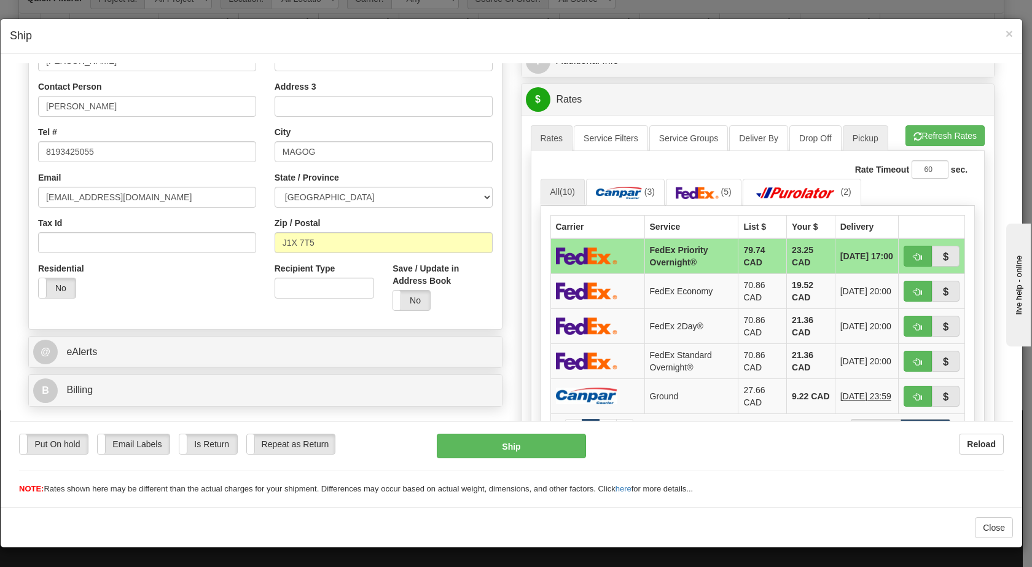
scroll to position [259, 0]
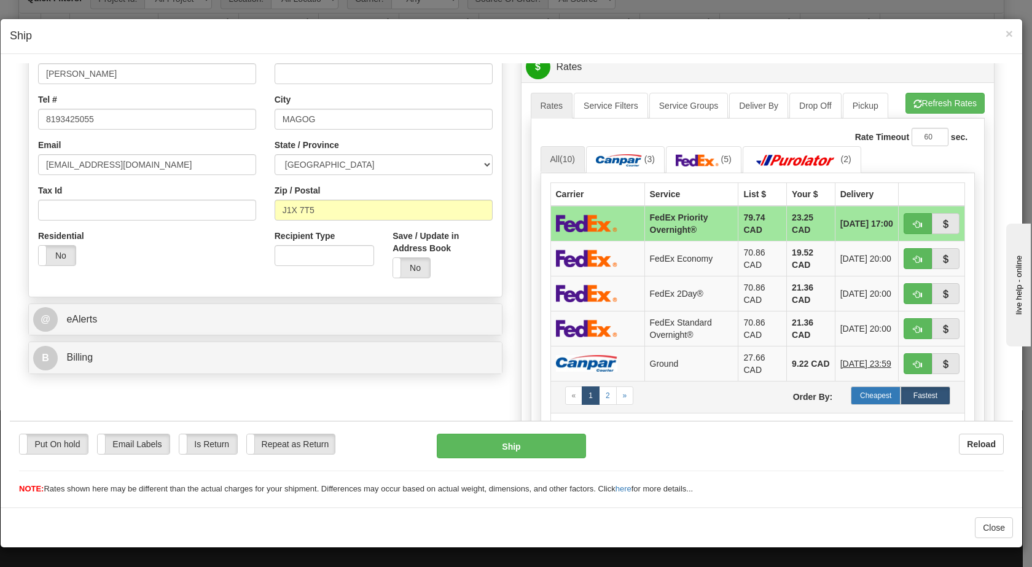
click at [539, 392] on label "Cheapest" at bounding box center [876, 395] width 50 height 18
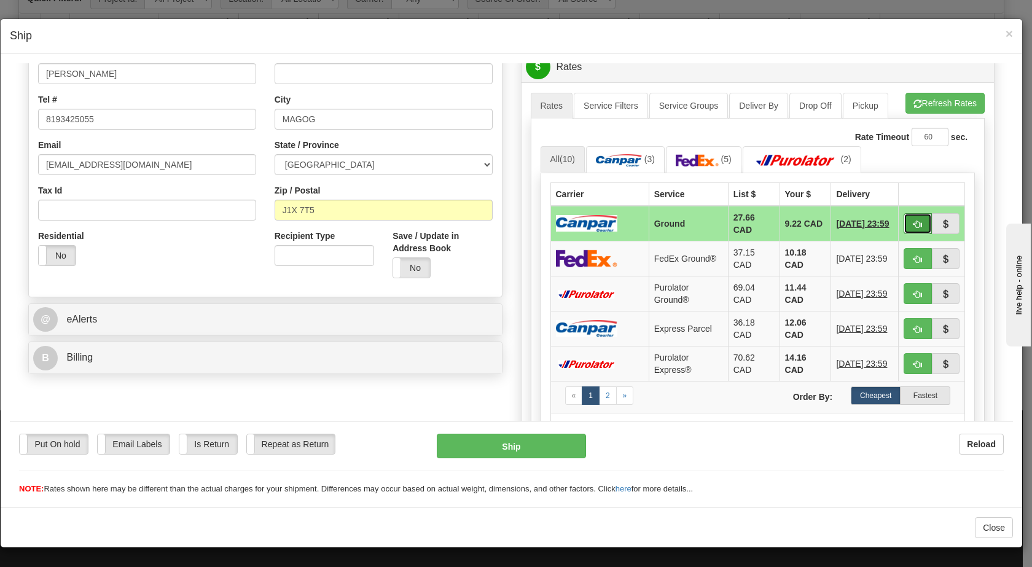
click at [539, 220] on span "button" at bounding box center [917, 224] width 9 height 8
type input "1"
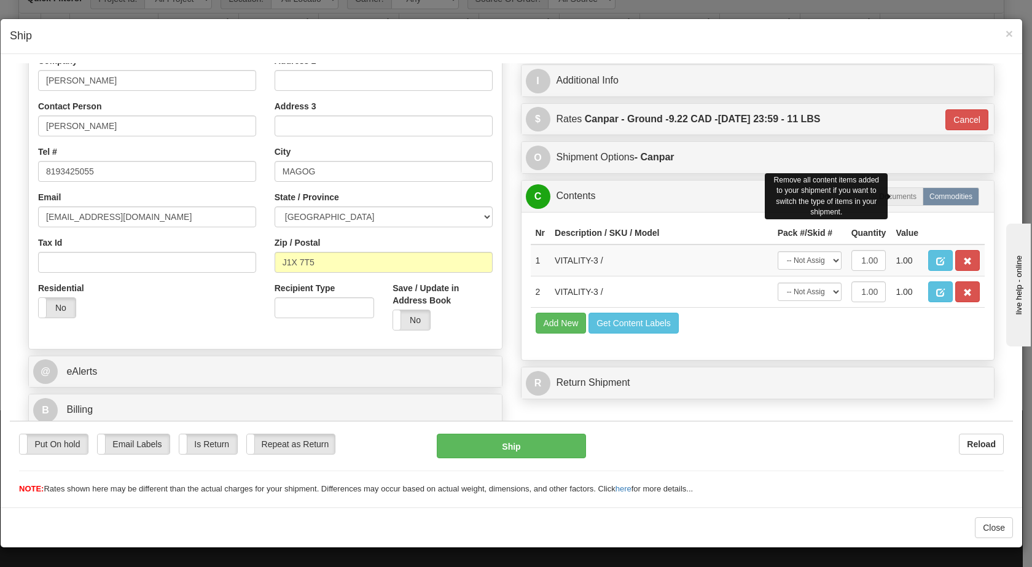
scroll to position [207, 0]
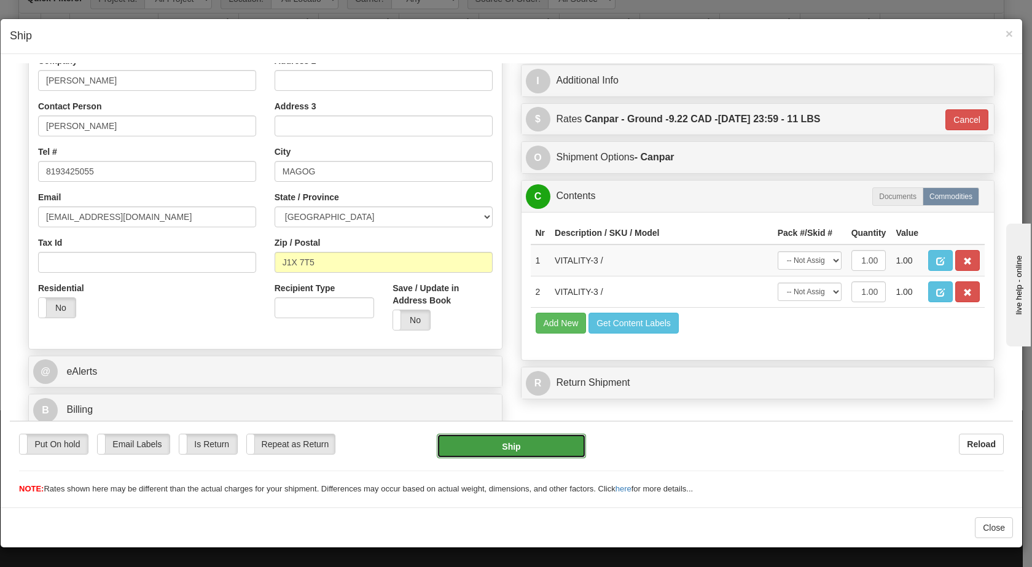
click at [519, 448] on button "Ship" at bounding box center [511, 445] width 149 height 25
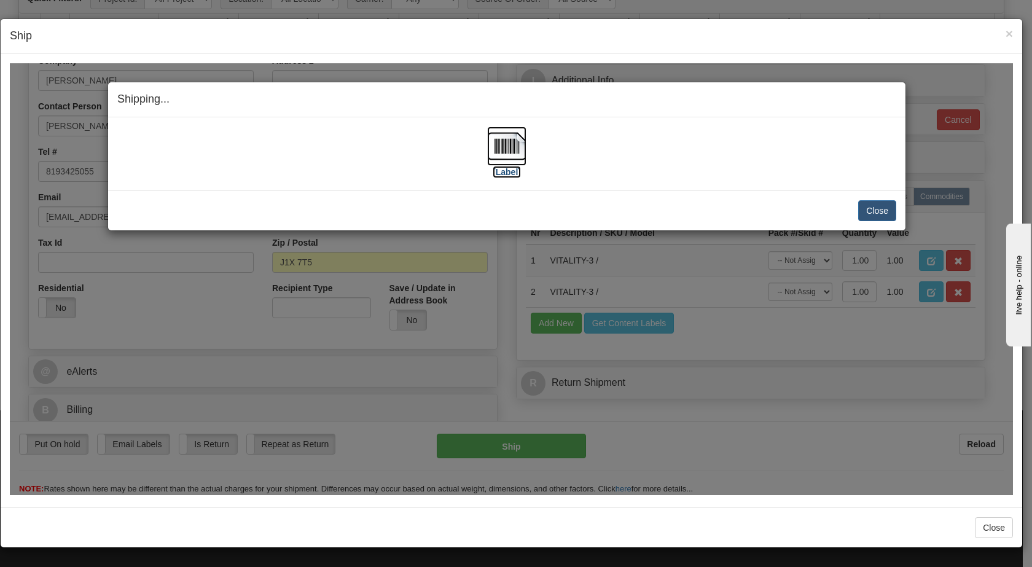
click at [511, 147] on img at bounding box center [506, 145] width 39 height 39
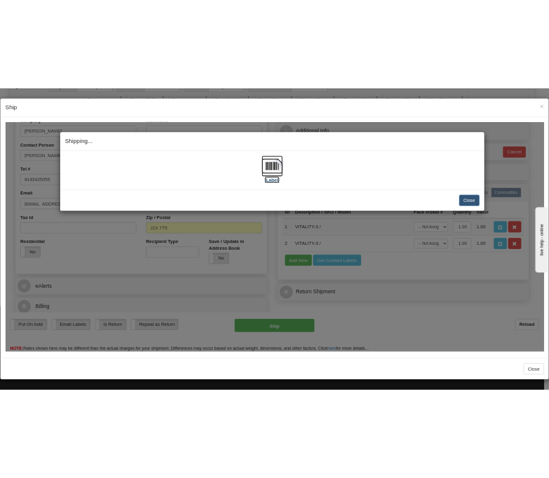
scroll to position [220, 0]
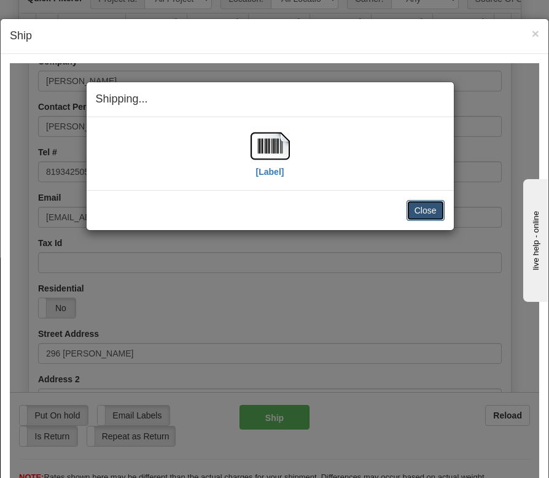
click at [412, 209] on button "Close" at bounding box center [426, 210] width 38 height 21
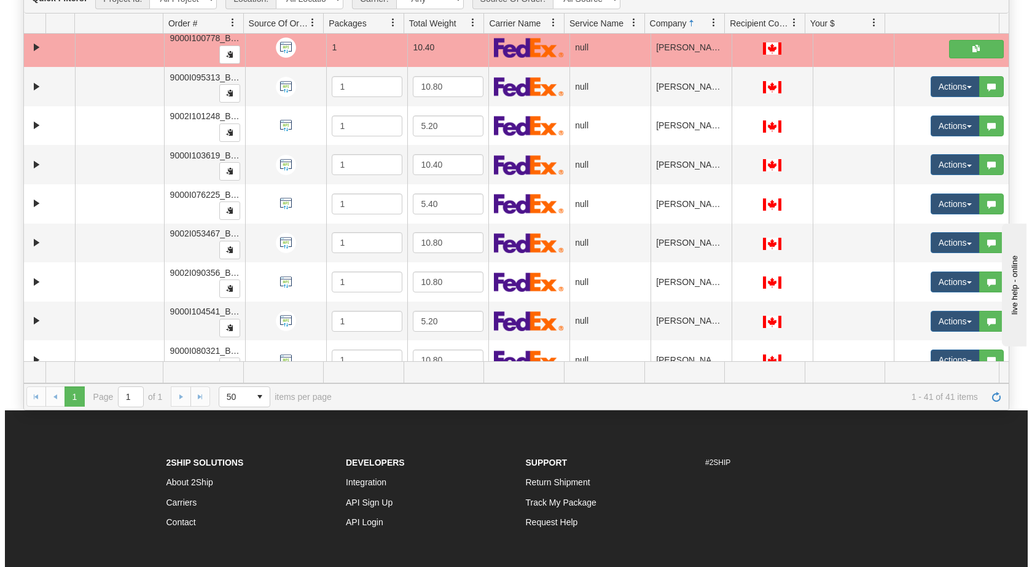
scroll to position [236, 0]
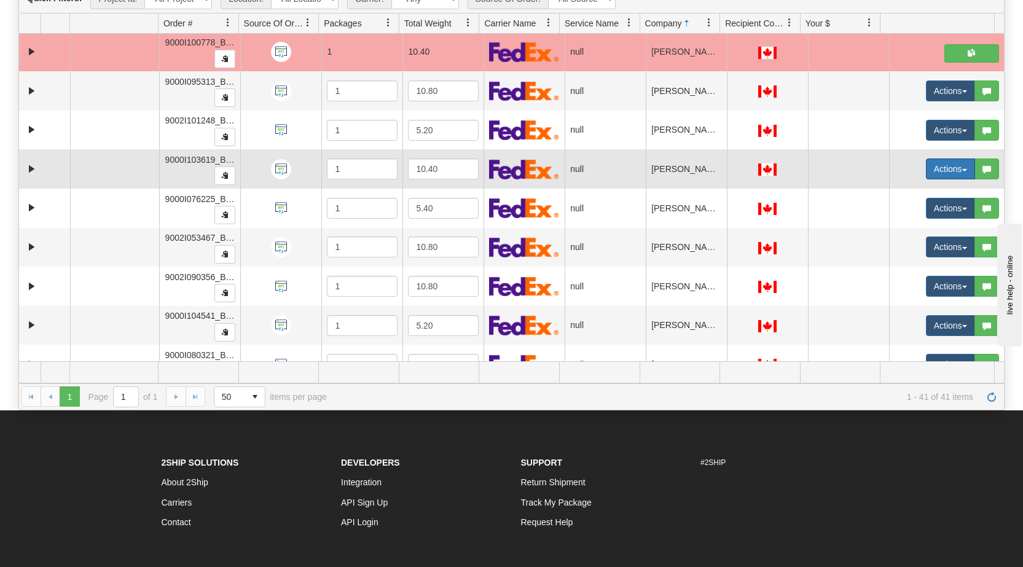
click at [539, 170] on button "Actions" at bounding box center [950, 168] width 49 height 21
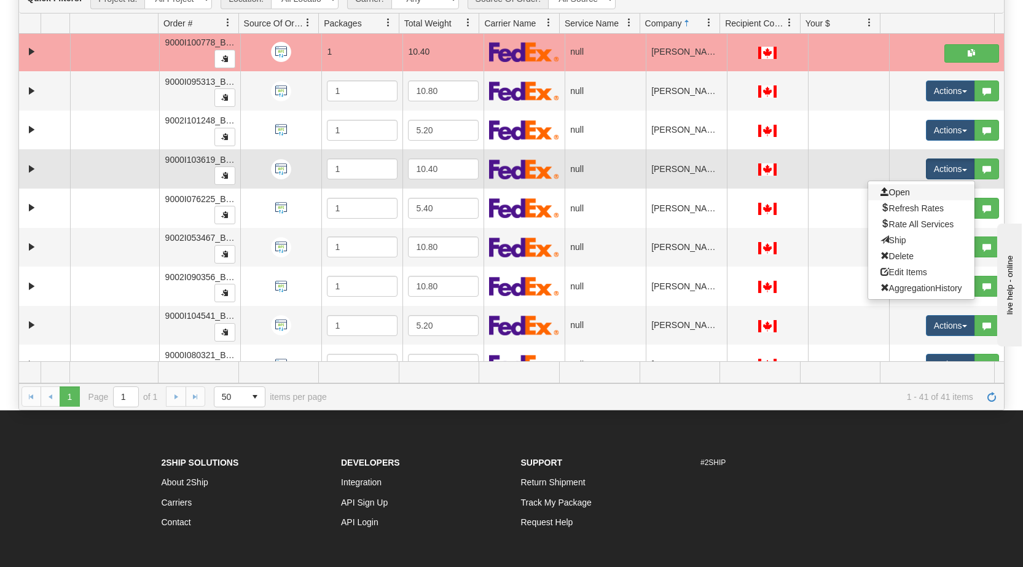
click at [539, 189] on link "Open" at bounding box center [921, 192] width 106 height 16
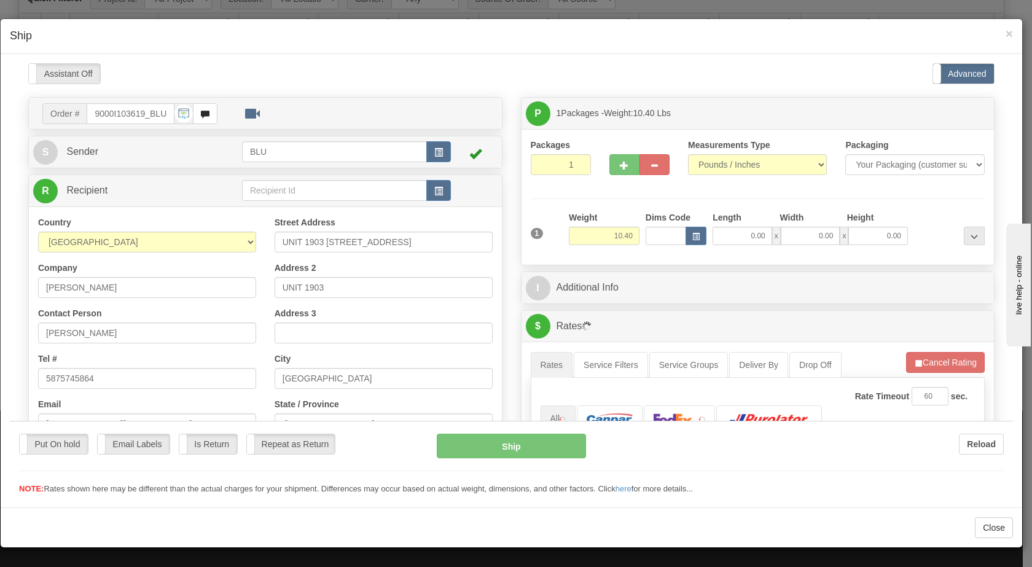
scroll to position [0, 0]
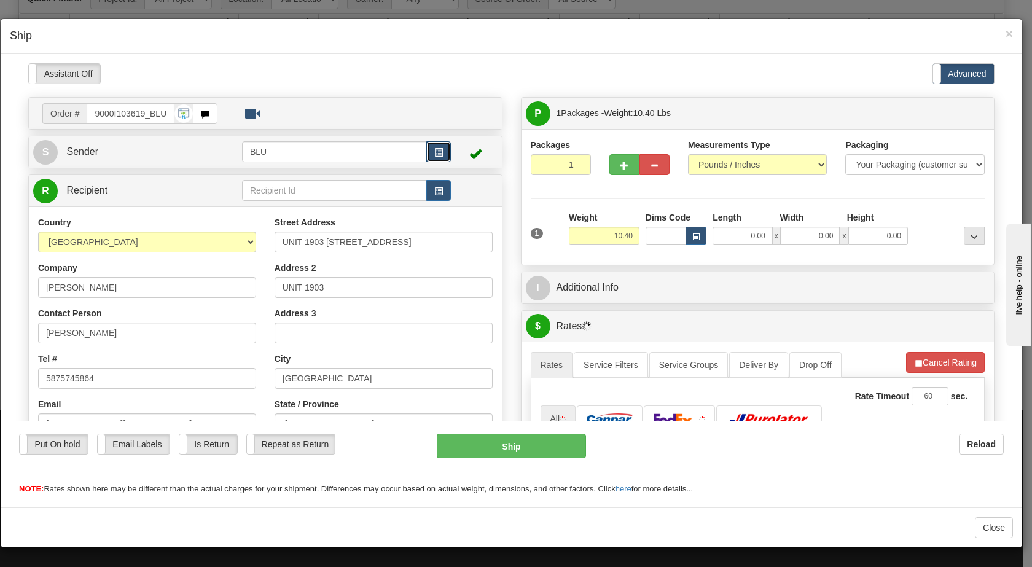
click at [434, 154] on span "button" at bounding box center [438, 152] width 9 height 8
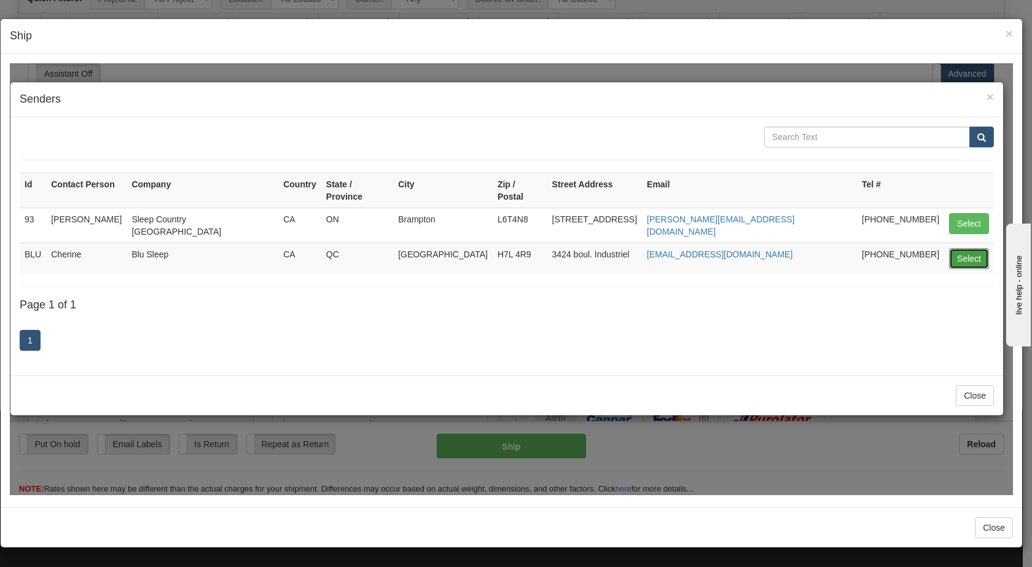
click at [539, 248] on button "Select" at bounding box center [969, 258] width 40 height 21
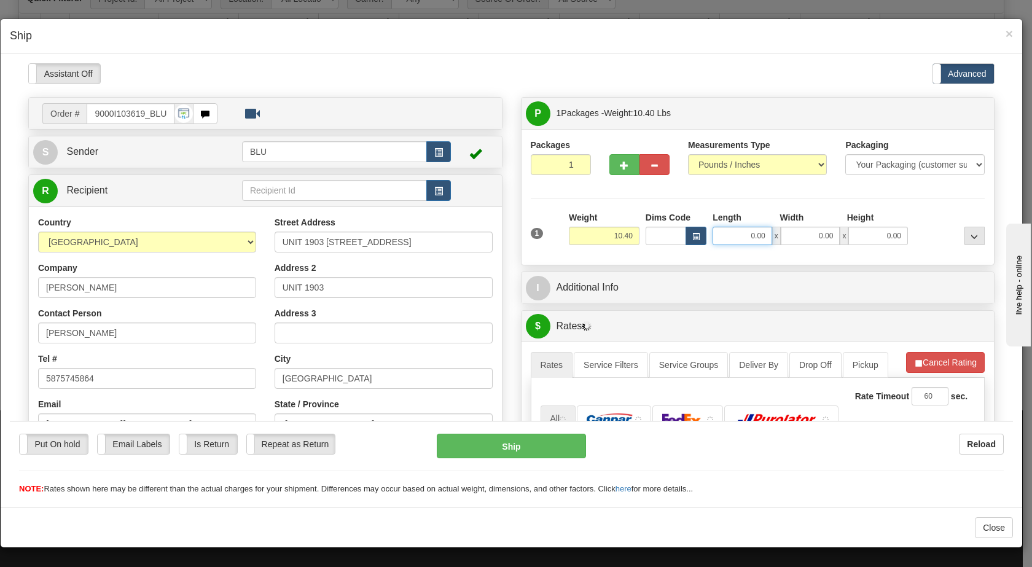
click at [539, 230] on input "0.00" at bounding box center [742, 235] width 60 height 18
type input "16.00"
click at [539, 227] on input "0.00" at bounding box center [811, 235] width 60 height 18
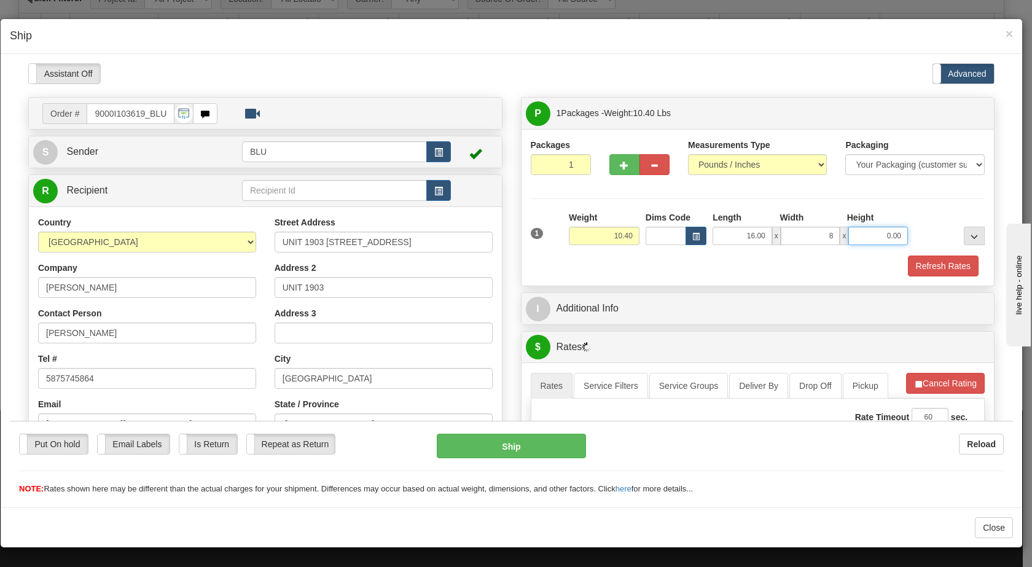
type input "8.00"
click at [539, 234] on input "0.00" at bounding box center [878, 235] width 60 height 18
type input "16.00"
click at [539, 237] on div at bounding box center [949, 228] width 77 height 34
click at [539, 267] on button "Refresh Rates" at bounding box center [943, 265] width 71 height 21
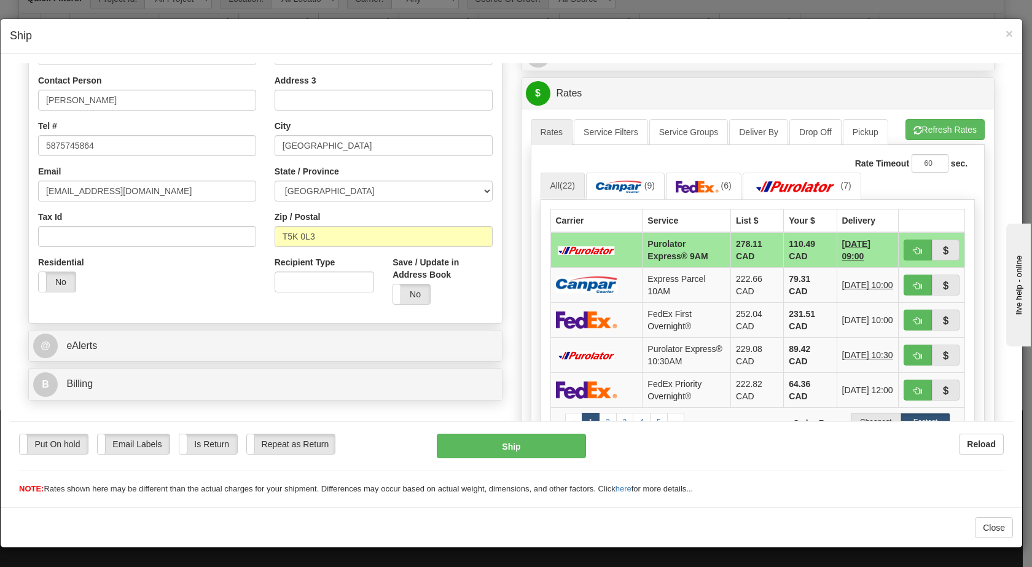
scroll to position [261, 0]
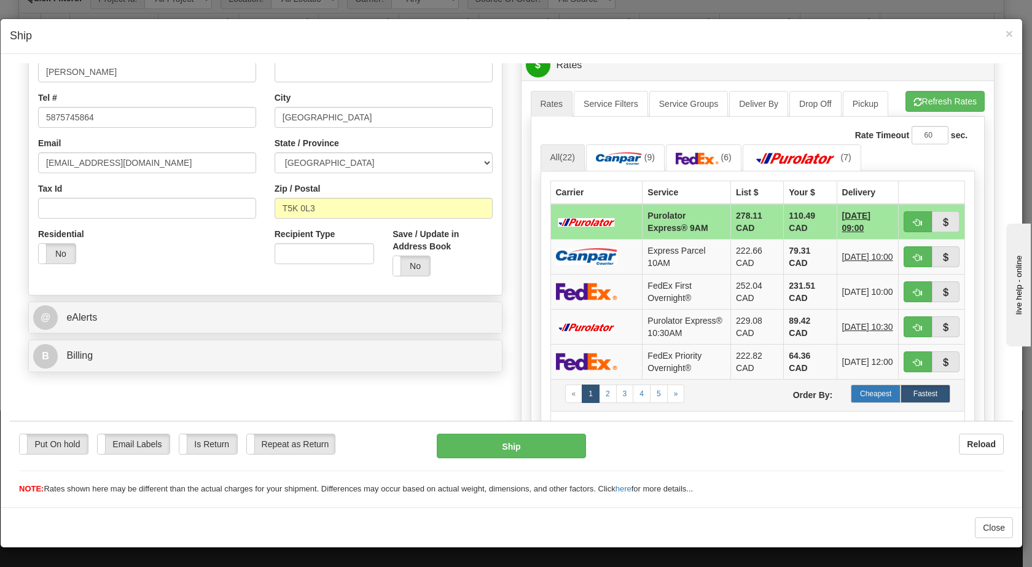
click at [539, 402] on label "Cheapest" at bounding box center [876, 393] width 50 height 18
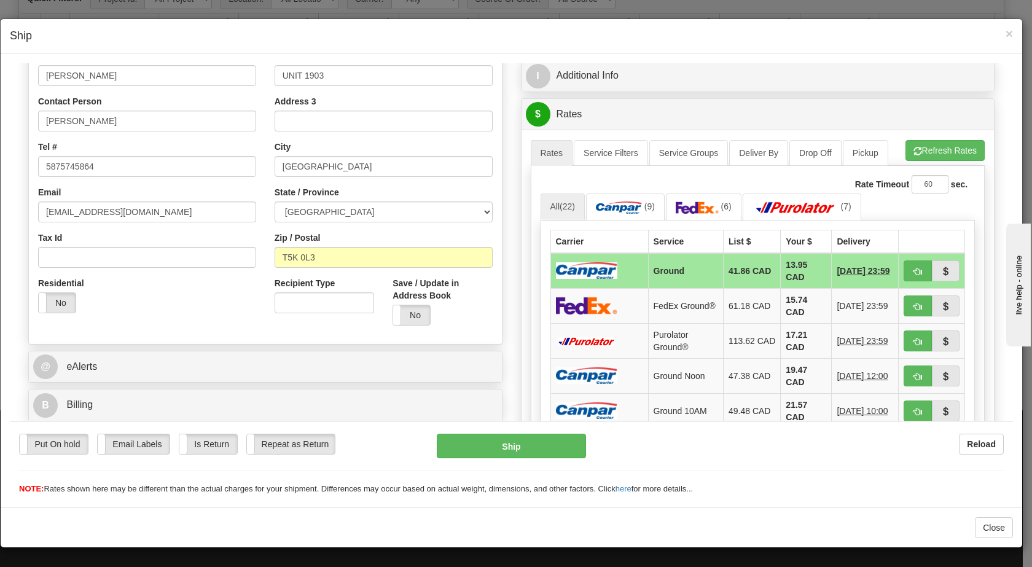
scroll to position [162, 0]
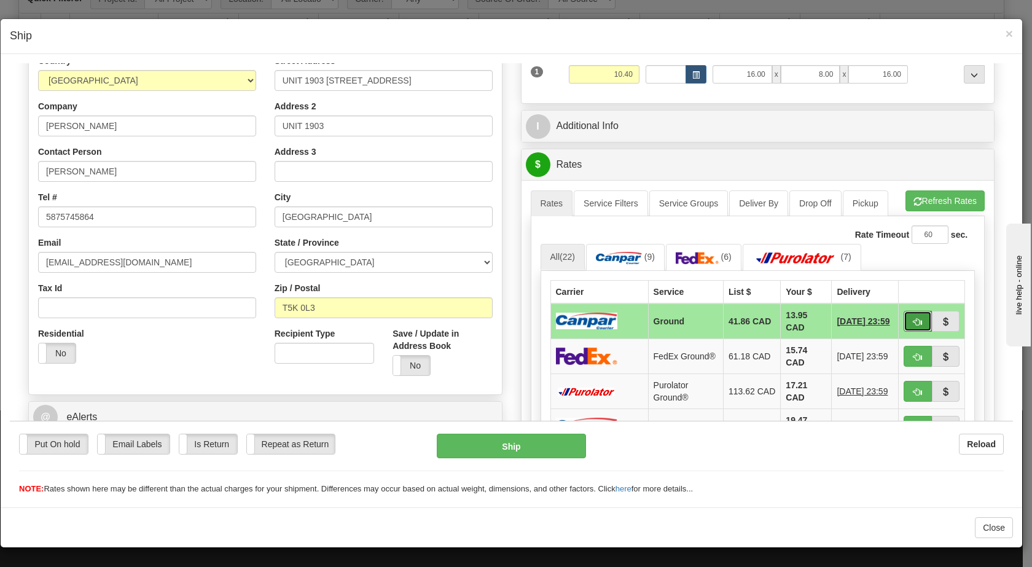
click at [539, 320] on span "button" at bounding box center [917, 322] width 9 height 8
type input "1"
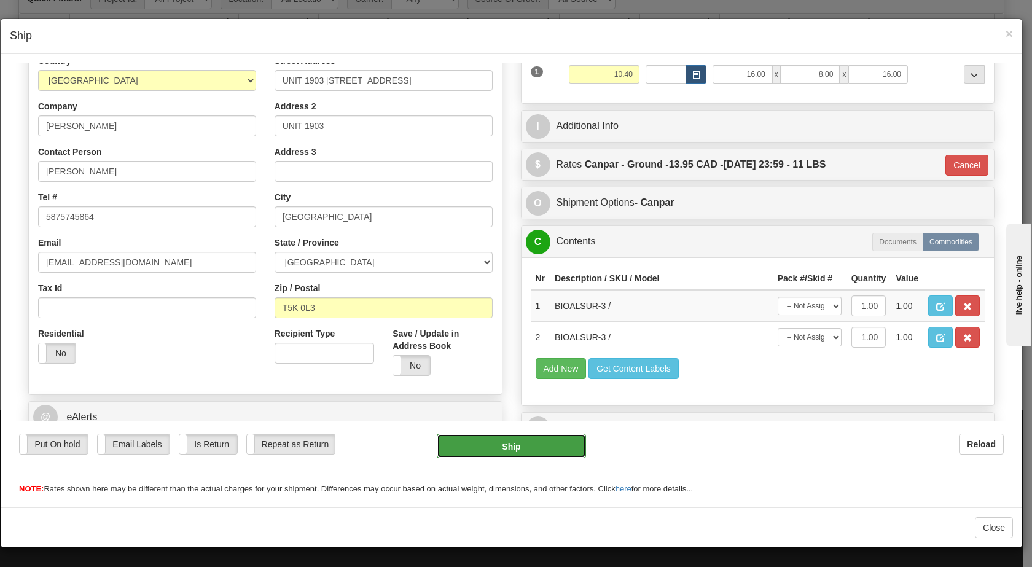
click at [515, 440] on button "Ship" at bounding box center [511, 445] width 149 height 25
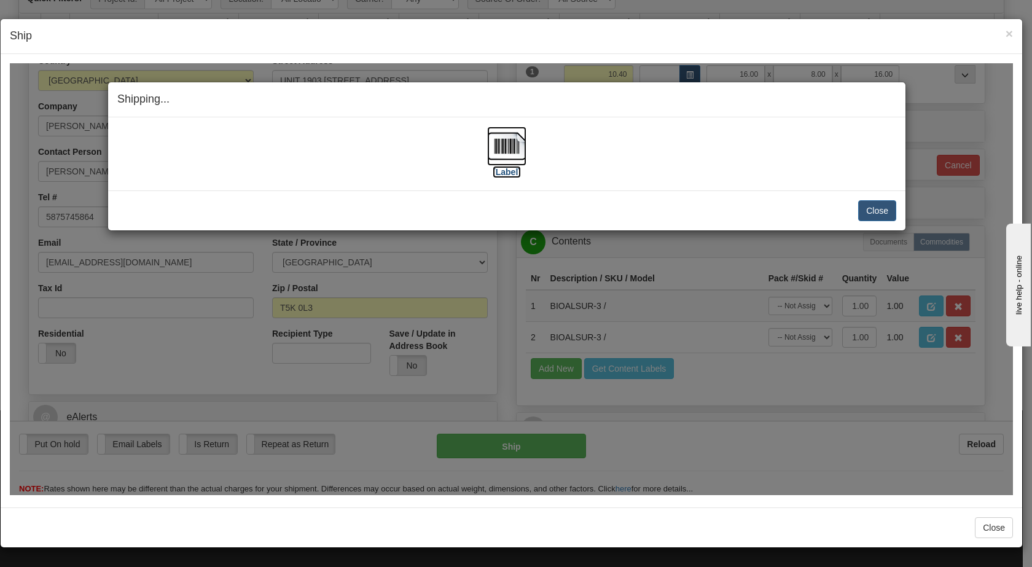
click at [502, 147] on img at bounding box center [506, 145] width 39 height 39
click at [539, 210] on button "Close" at bounding box center [877, 210] width 38 height 21
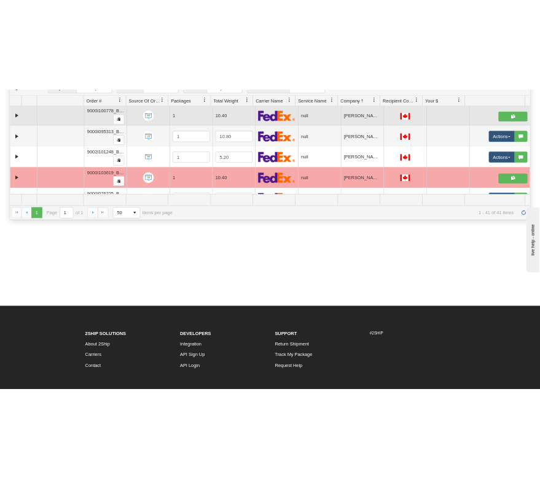
scroll to position [220, 0]
